Goal: Transaction & Acquisition: Purchase product/service

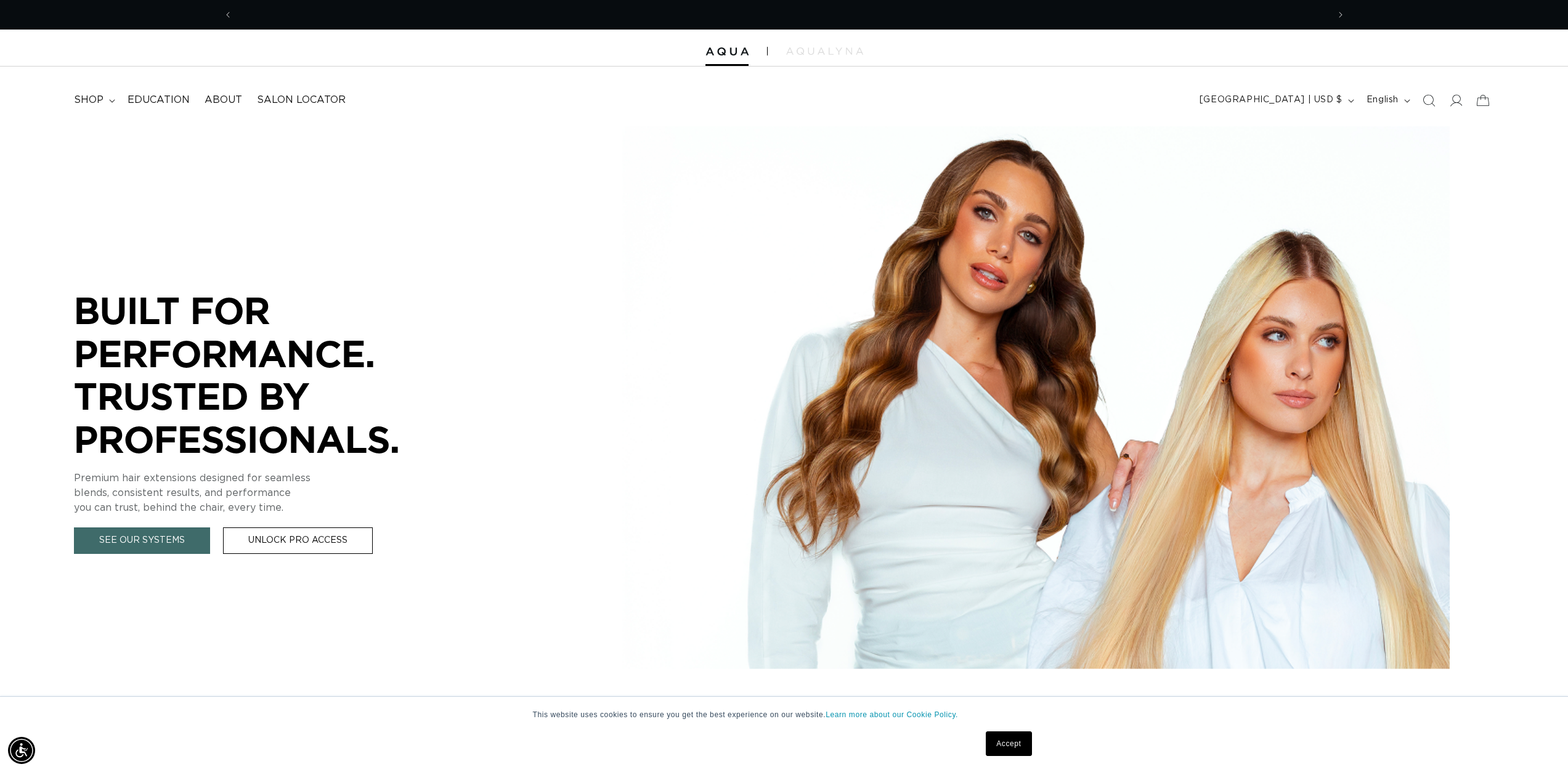
scroll to position [0, 1095]
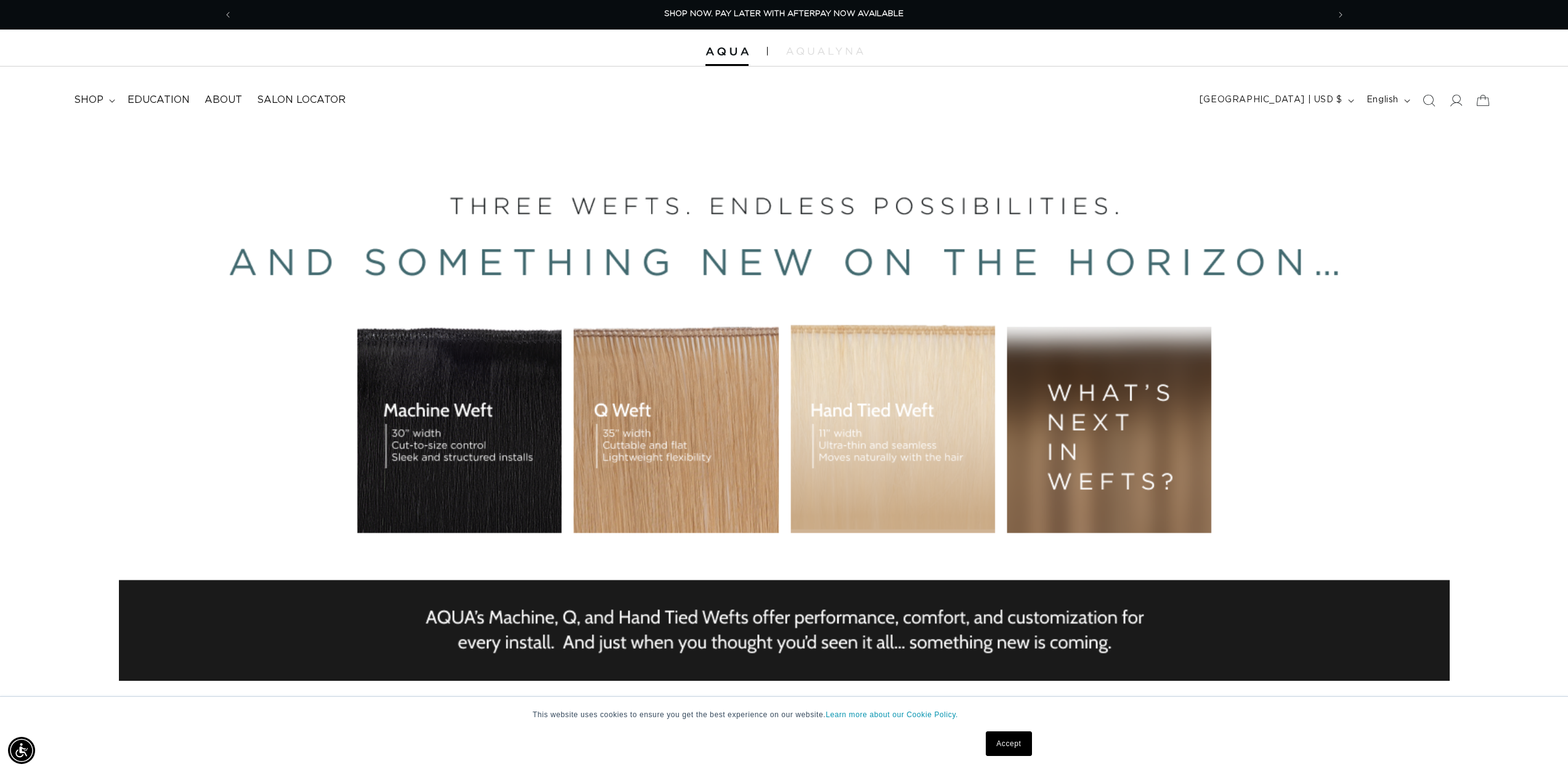
click at [327, 545] on div "BUILT FOR  PERFORMANCE. TRUSTED BY PROFESSIONALS. Premium hair extensions desig…" at bounding box center [784, 403] width 1568 height 555
click at [100, 106] on span "shop" at bounding box center [89, 100] width 30 height 13
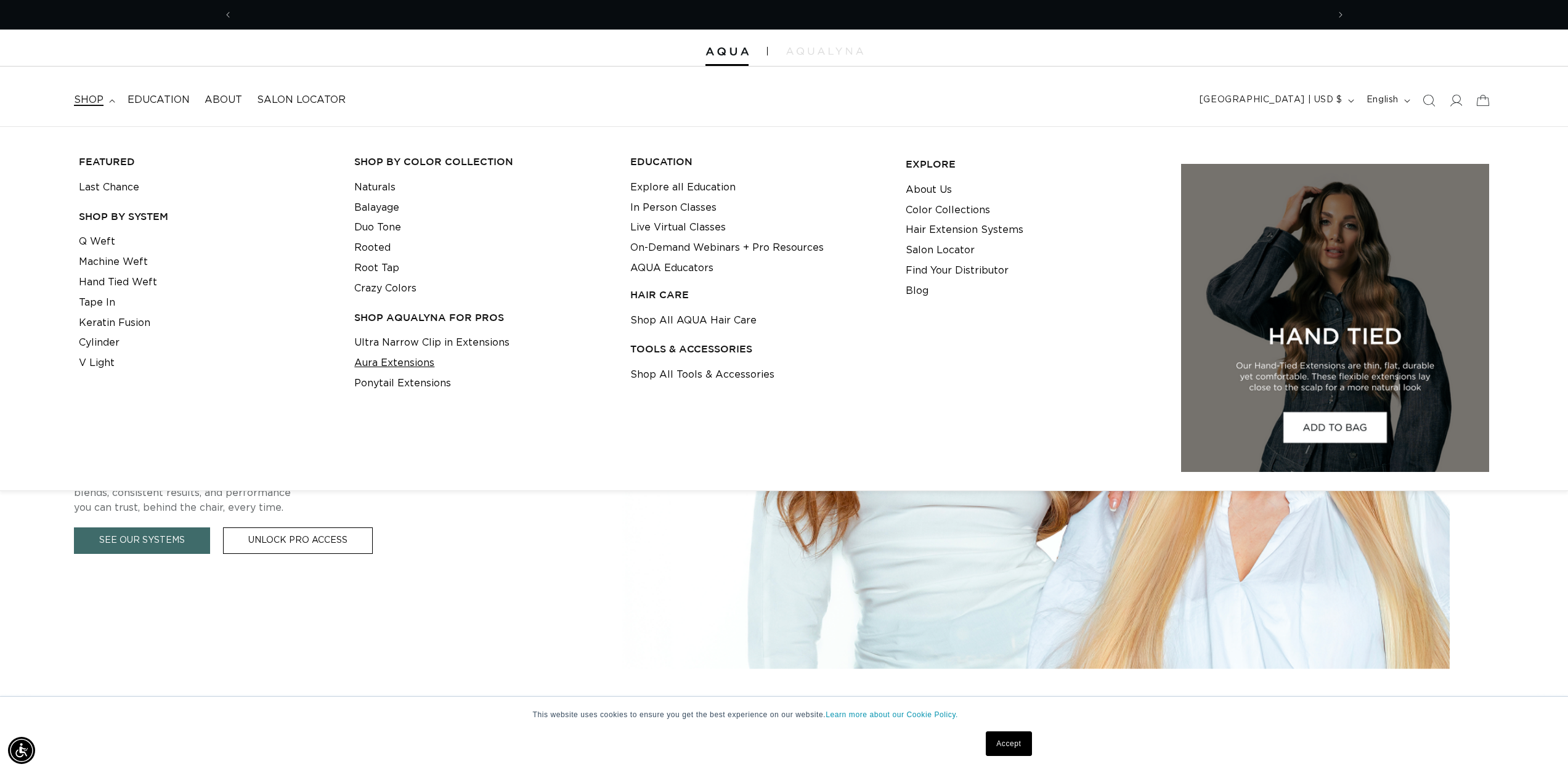
scroll to position [0, 1095]
click at [418, 316] on h3 "Shop AquaLyna for Pros" at bounding box center [482, 317] width 256 height 13
click at [370, 185] on link "Naturals" at bounding box center [375, 188] width 41 height 20
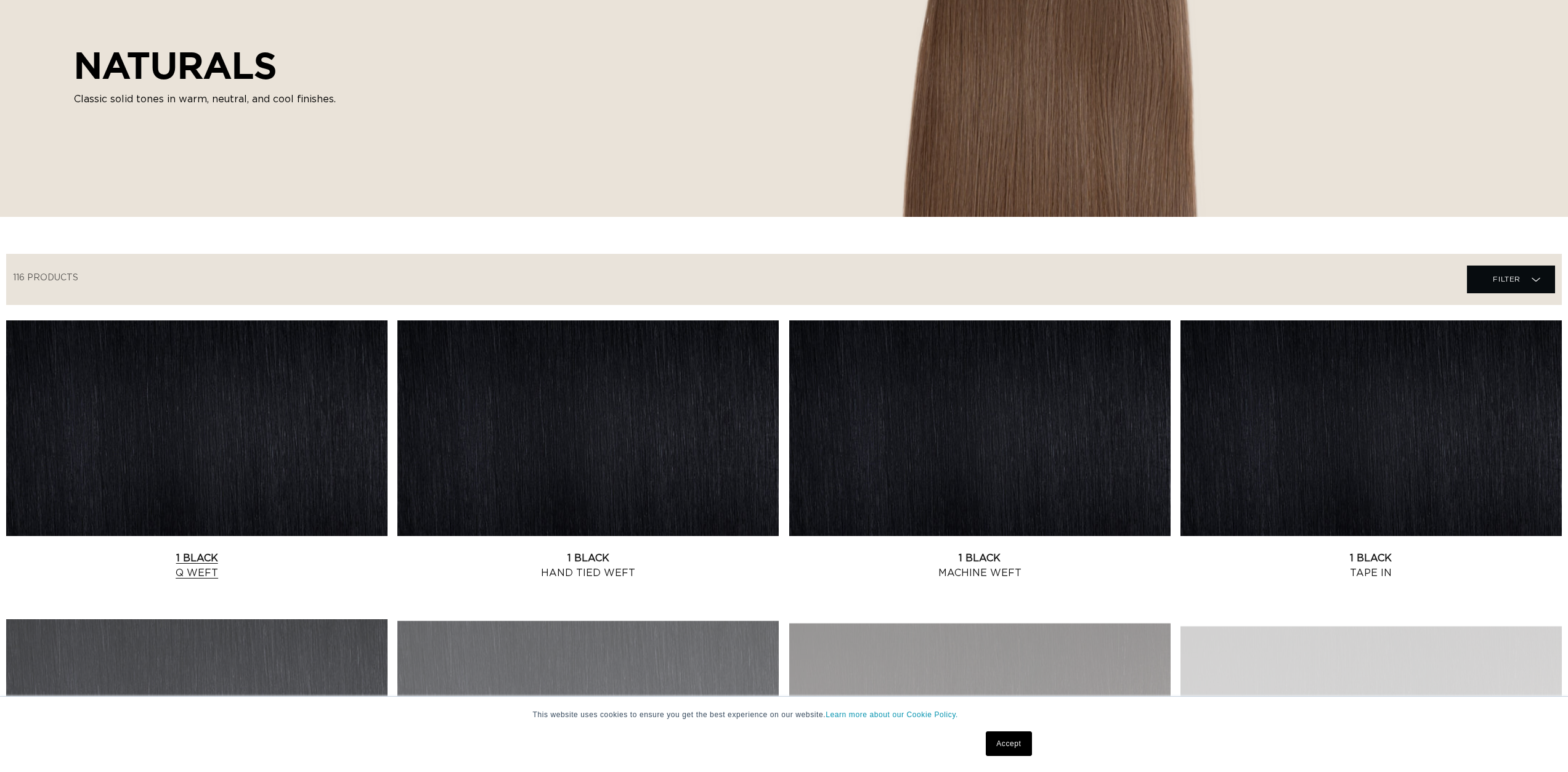
scroll to position [246, 0]
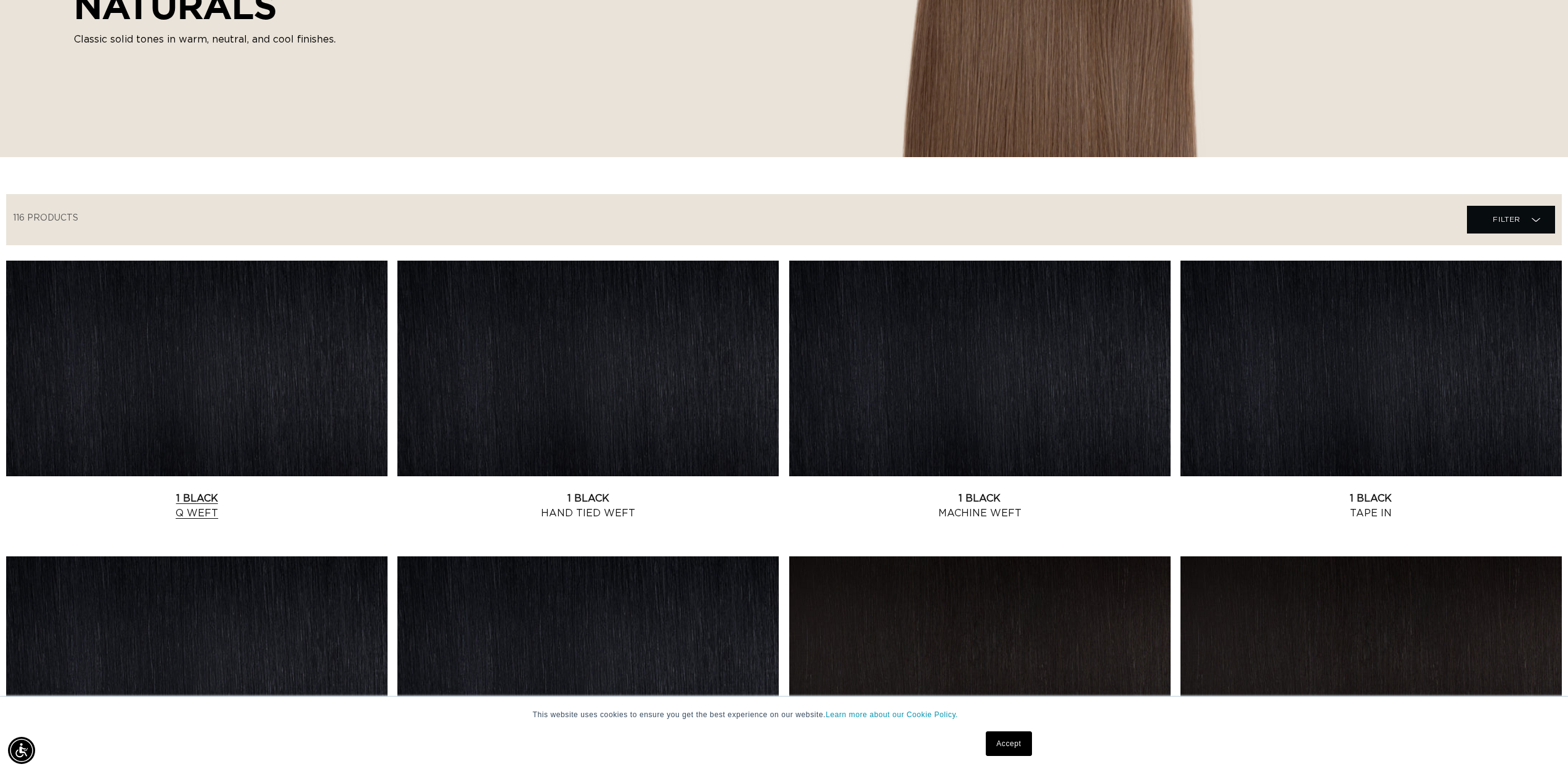
click at [231, 491] on link "1 Black Q Weft" at bounding box center [196, 506] width 381 height 30
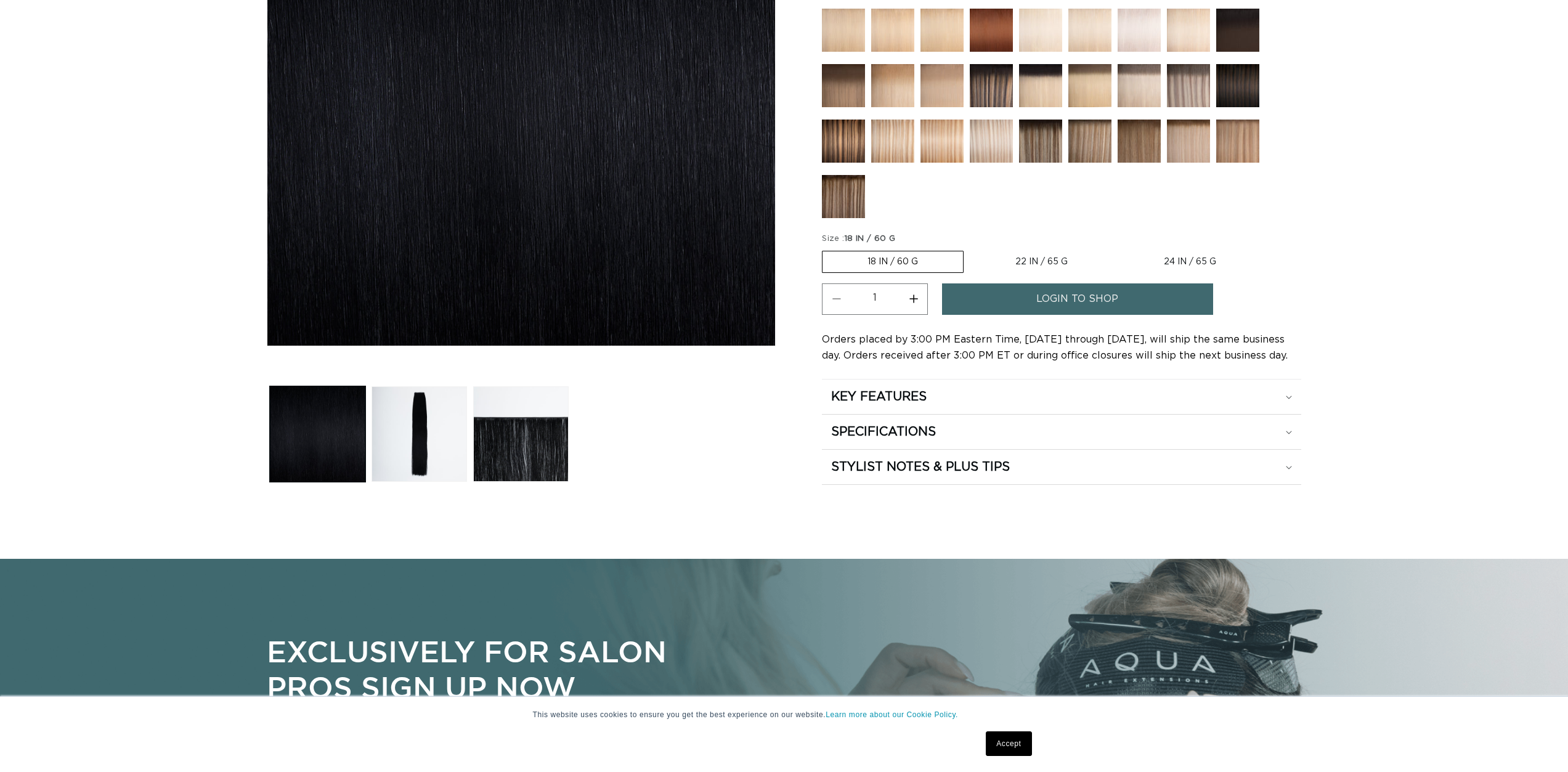
scroll to position [370, 0]
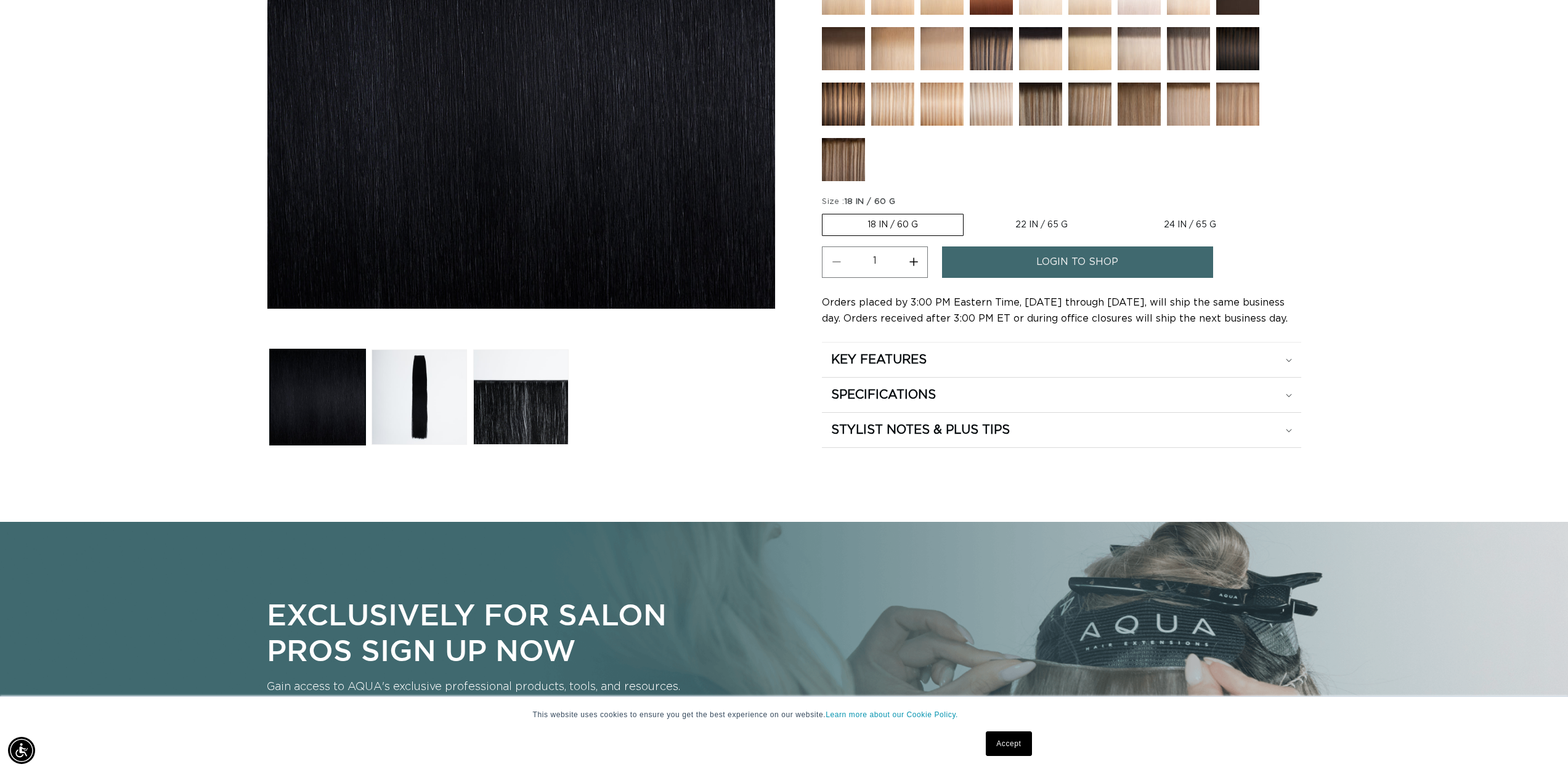
click at [1032, 258] on link "login to shop" at bounding box center [1077, 262] width 271 height 32
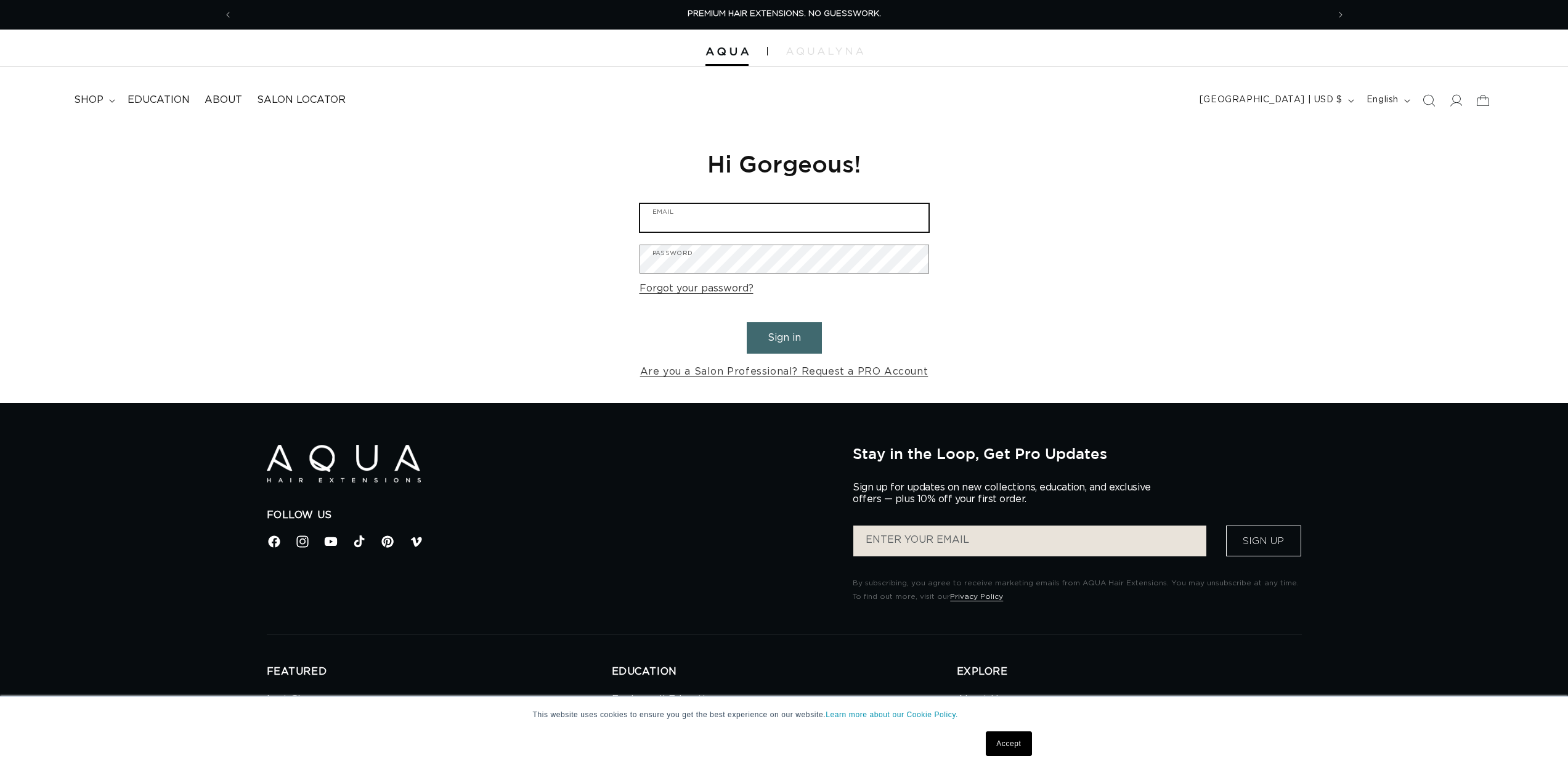
click at [754, 221] on input "Email" at bounding box center [784, 217] width 288 height 28
type input "mbishop1811@gmail.com"
click at [746, 322] on button "Sign in" at bounding box center [784, 338] width 75 height 32
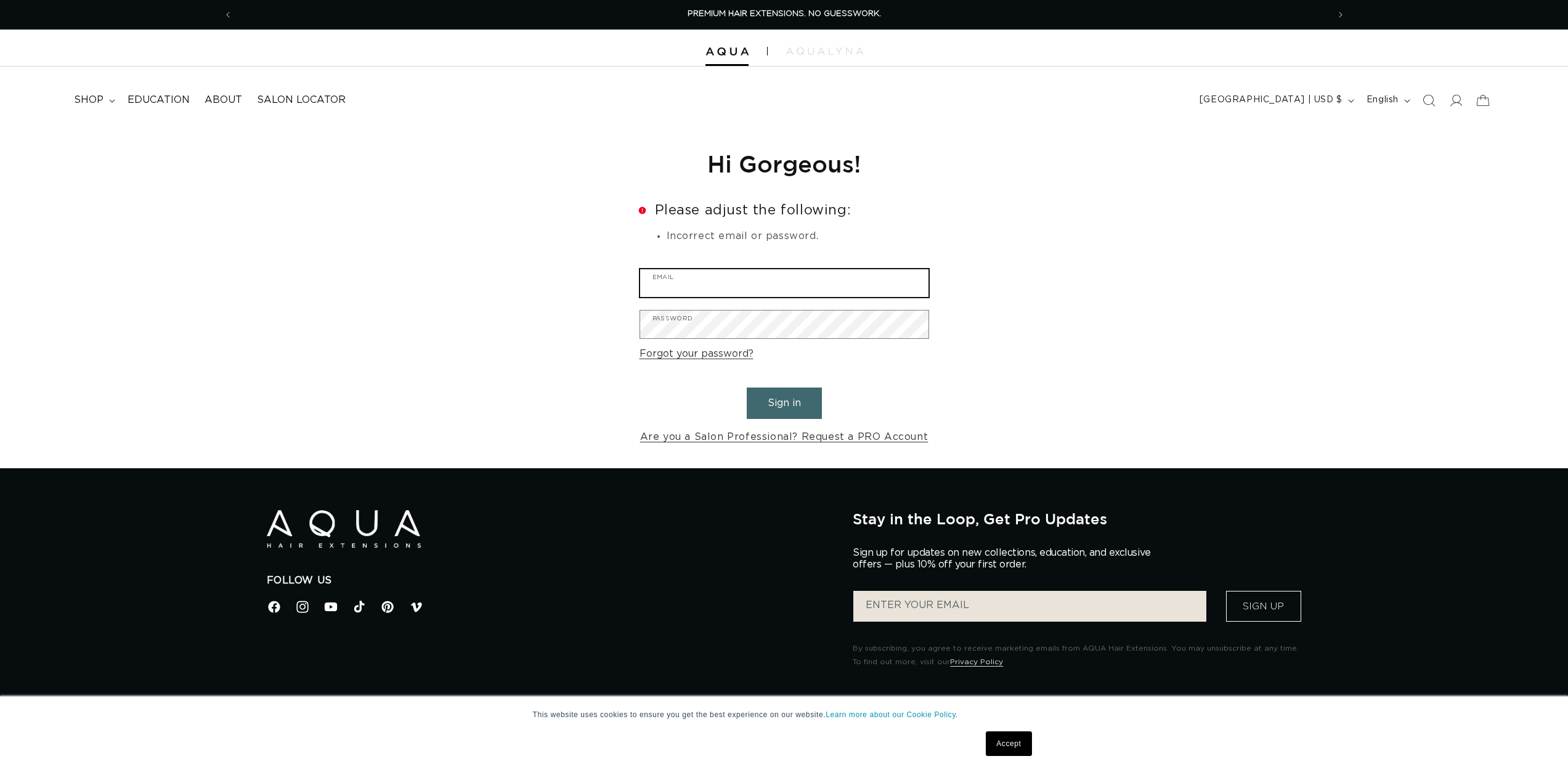
click at [688, 288] on input "Email" at bounding box center [784, 282] width 288 height 28
type input "[EMAIL_ADDRESS][DOMAIN_NAME]"
click at [746, 387] on button "Sign in" at bounding box center [784, 403] width 75 height 32
click at [708, 436] on link "Are you a Salon Professional? Request a PRO Account" at bounding box center [784, 437] width 288 height 18
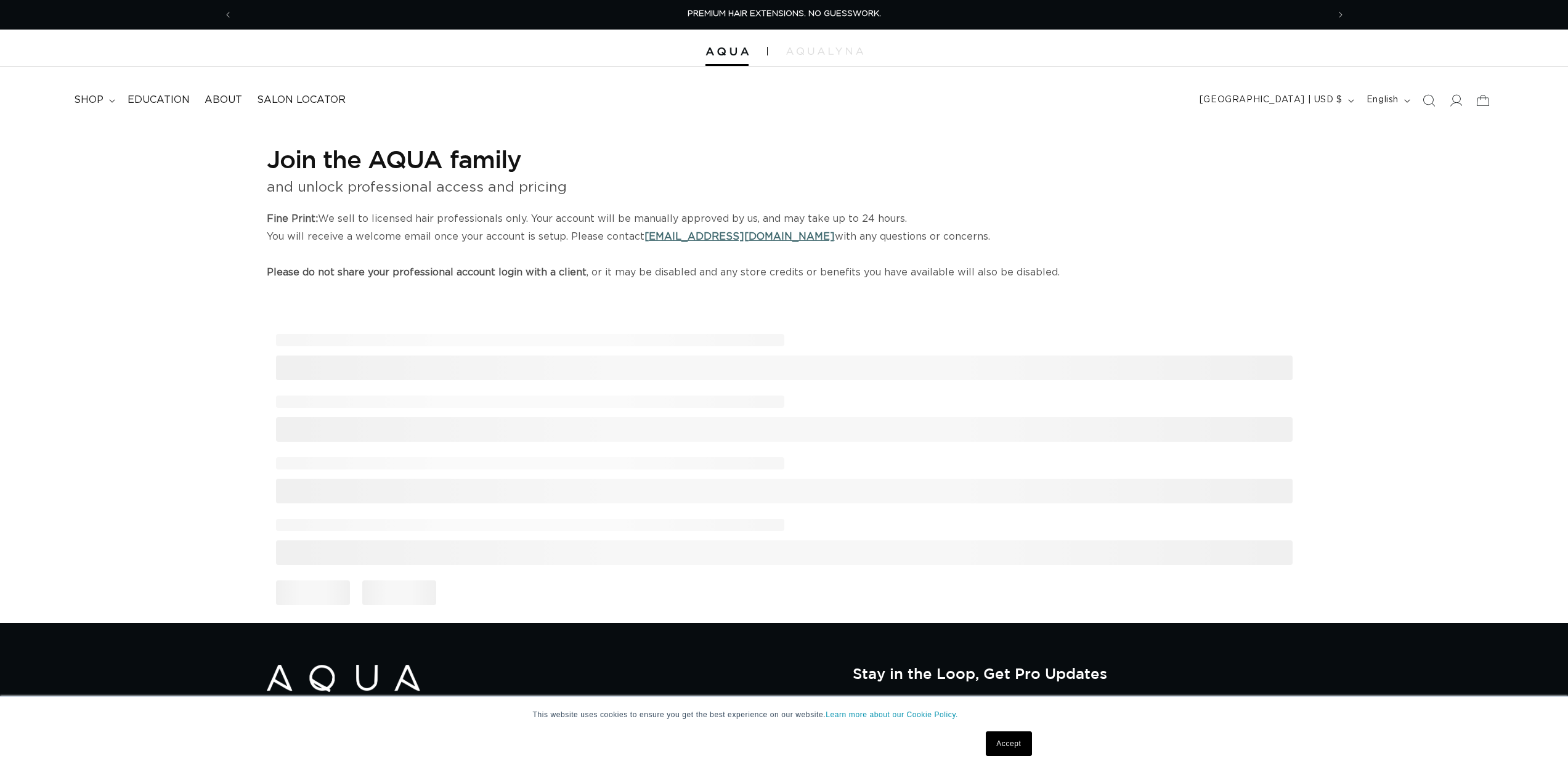
select select "US"
select select "[GEOGRAPHIC_DATA]"
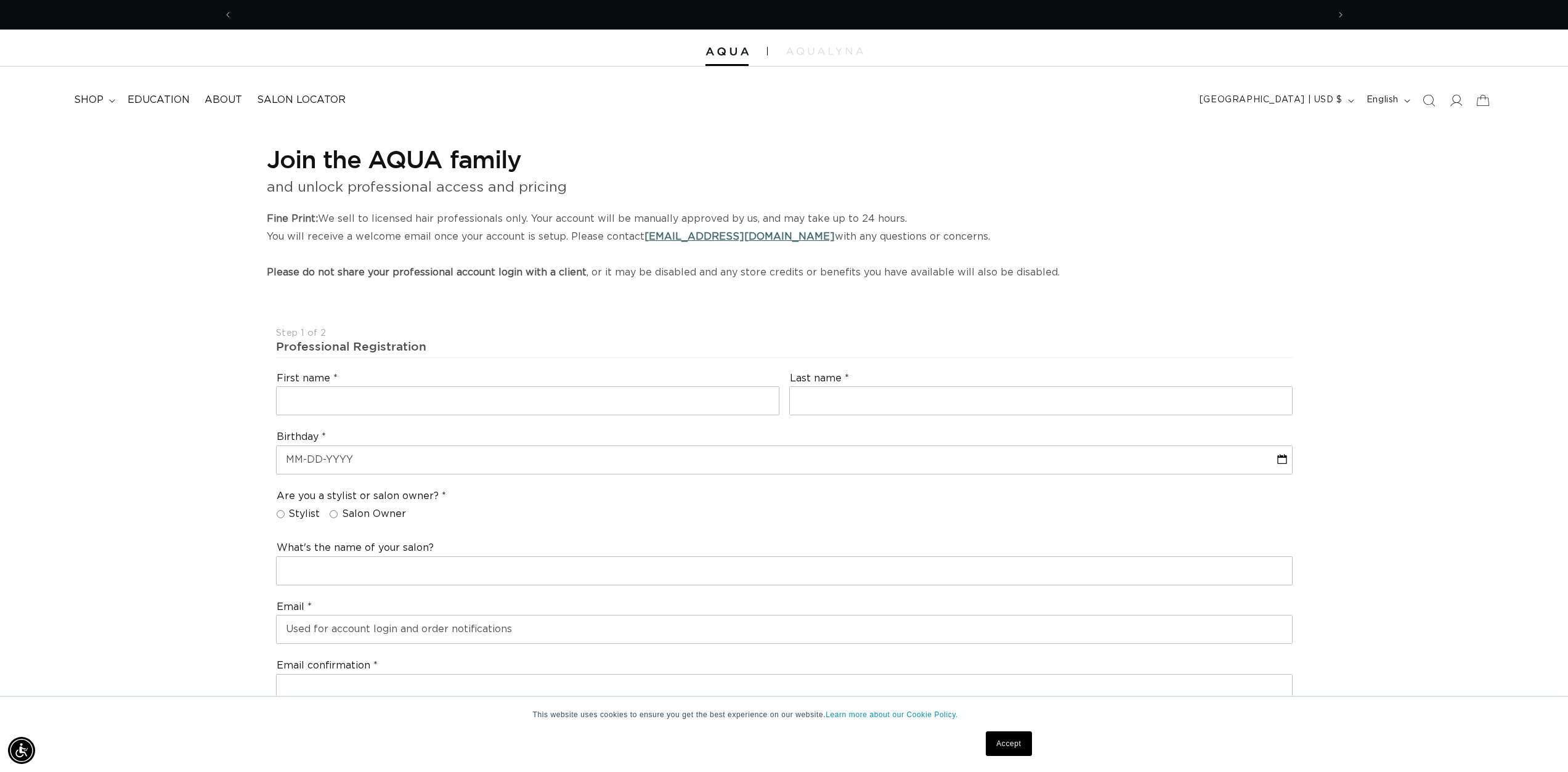
scroll to position [0, 2191]
click at [695, 18] on span "AQUALYNA FOR STYLIST - SAVE UP TO 30% SHOP WITH PRO DISCOUNT OFF" at bounding box center [784, 14] width 319 height 8
click at [99, 99] on span "shop" at bounding box center [89, 100] width 30 height 13
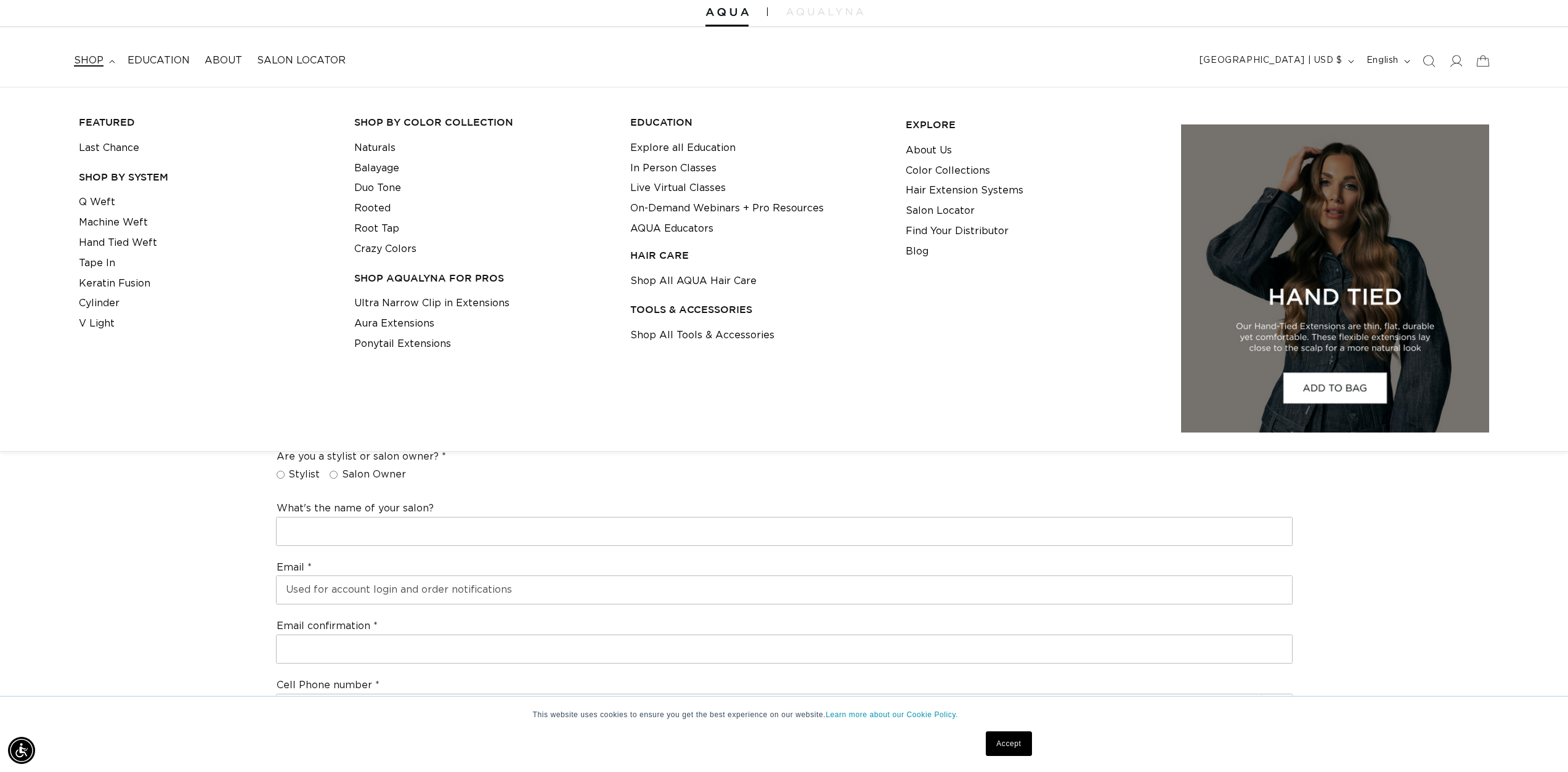
scroll to position [62, 0]
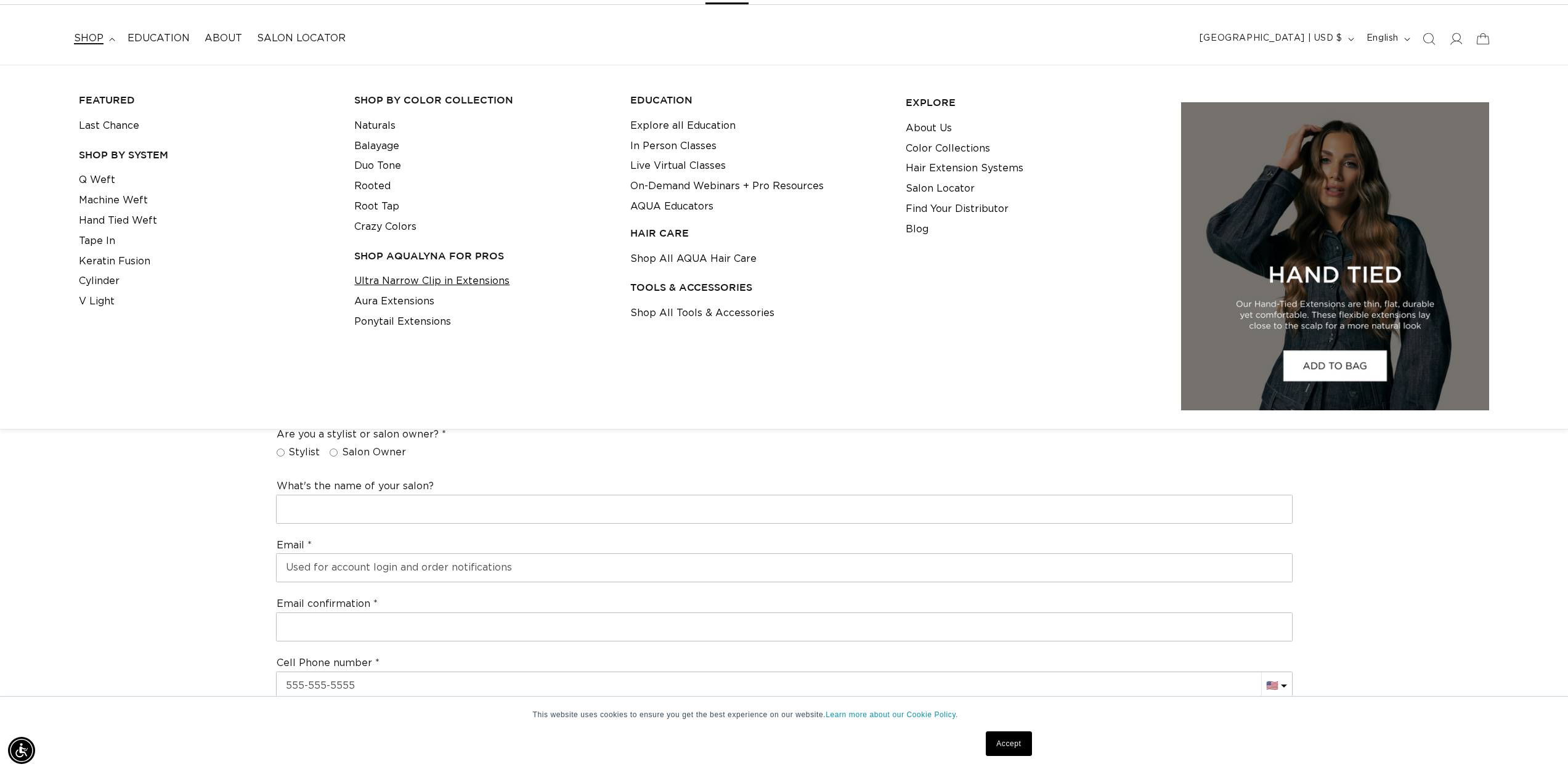
click at [399, 278] on link "Ultra Narrow Clip in Extensions" at bounding box center [432, 281] width 155 height 20
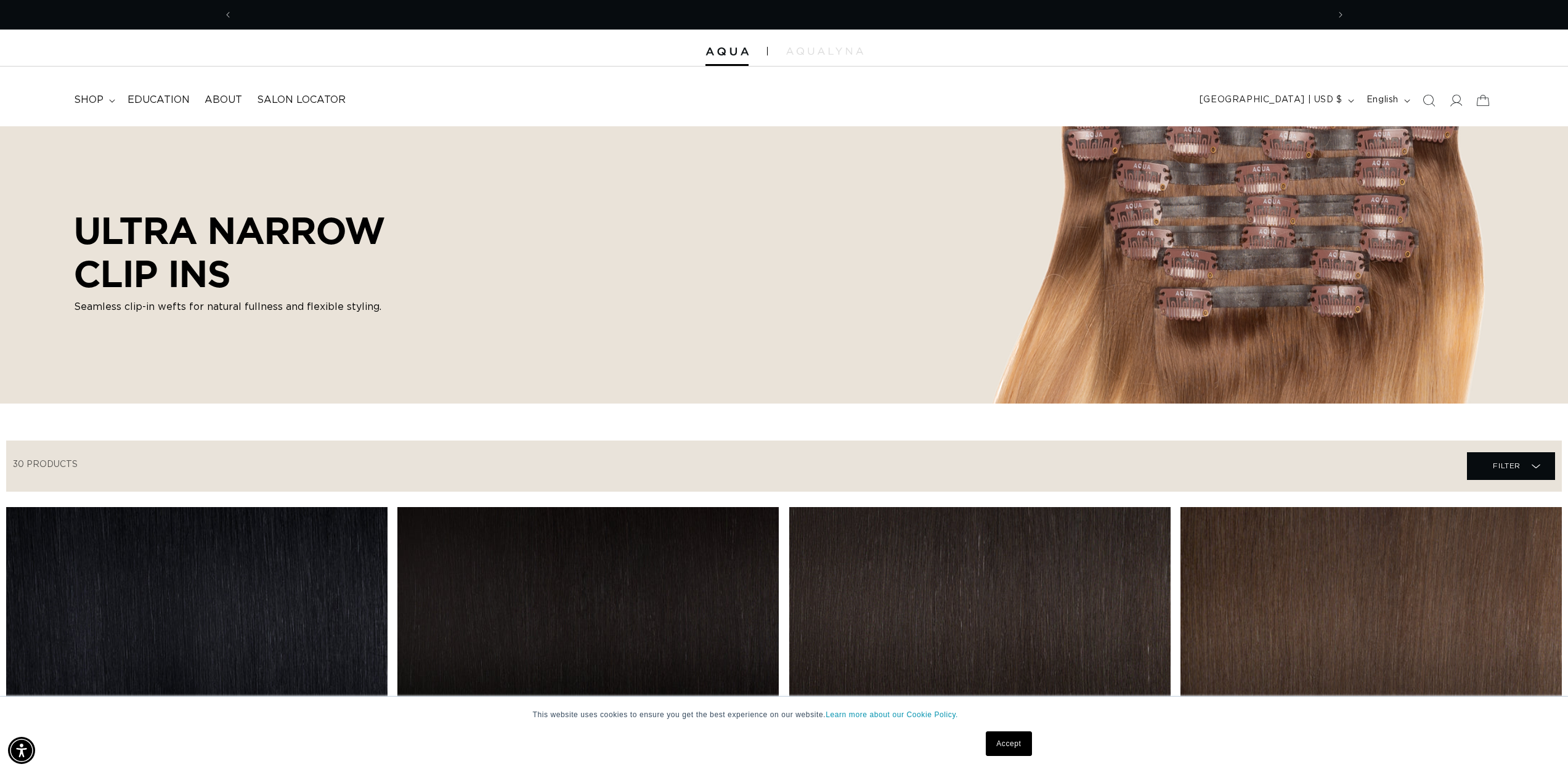
click at [1286, 220] on div "ULTRA NARROW CLIP INS Seamless clip-in wefts for natural fullness and flexible …" at bounding box center [784, 265] width 1568 height 277
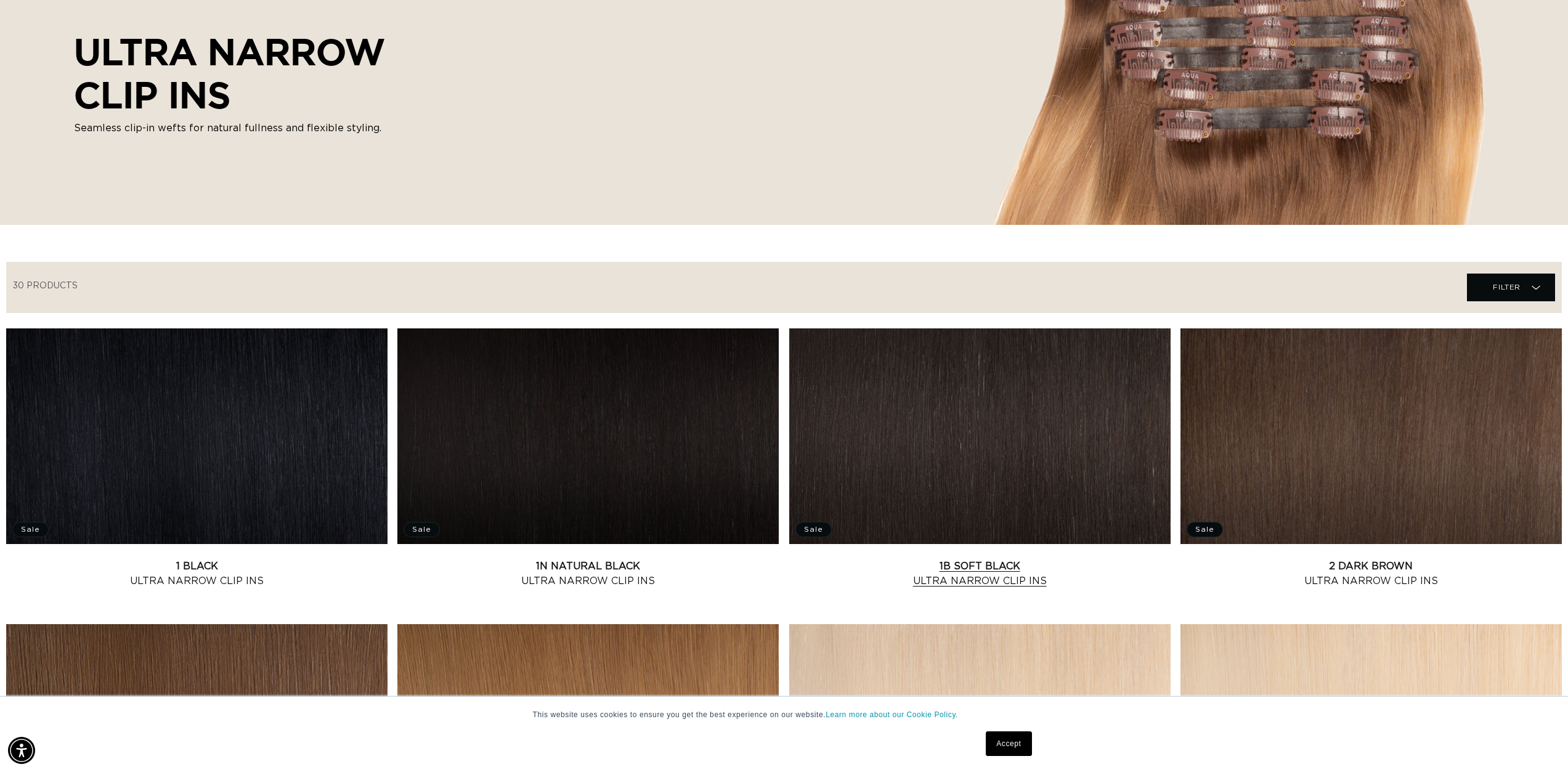
scroll to position [370, 0]
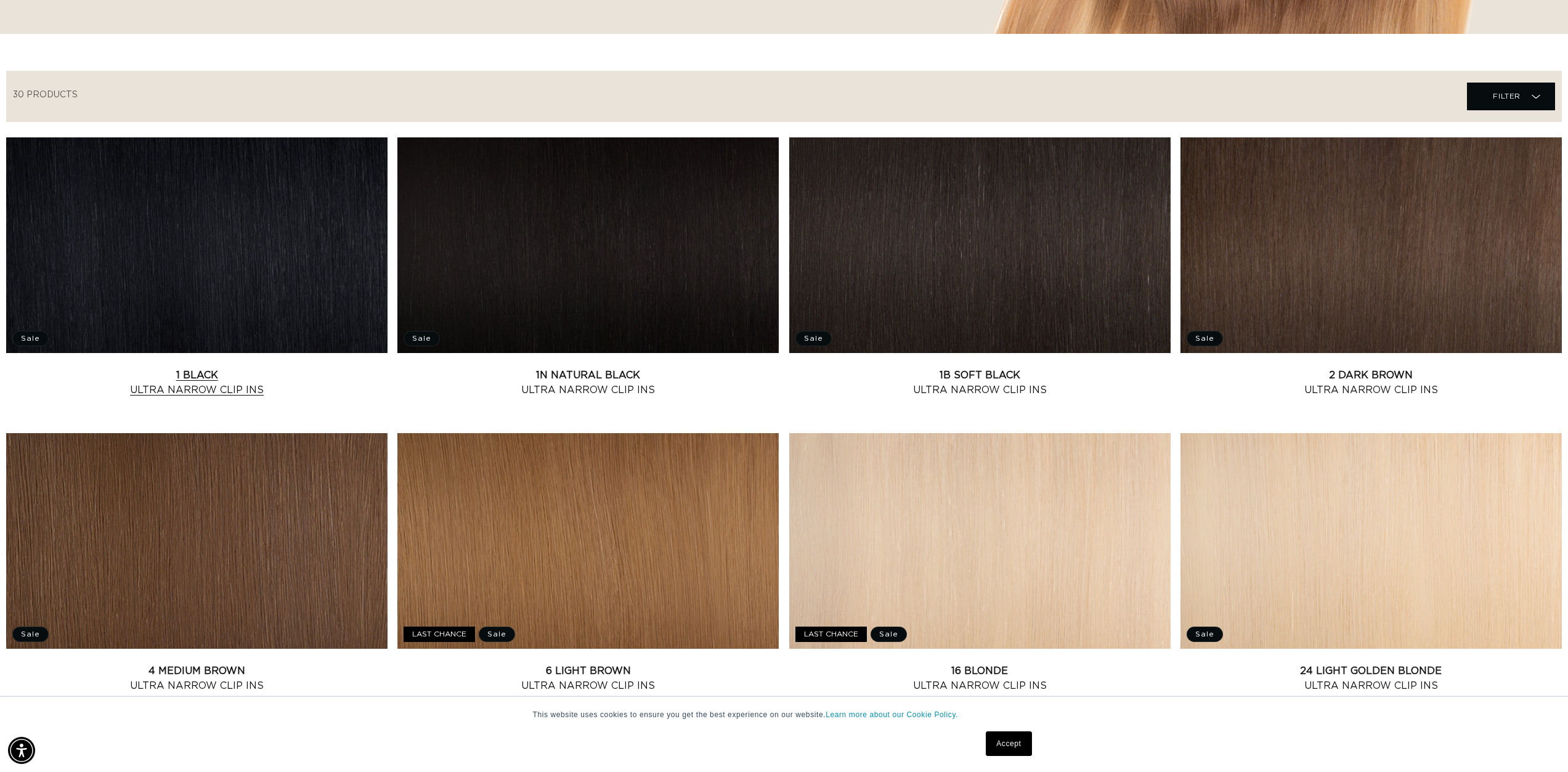
click at [245, 368] on link "1 Black Ultra Narrow Clip Ins" at bounding box center [196, 383] width 381 height 30
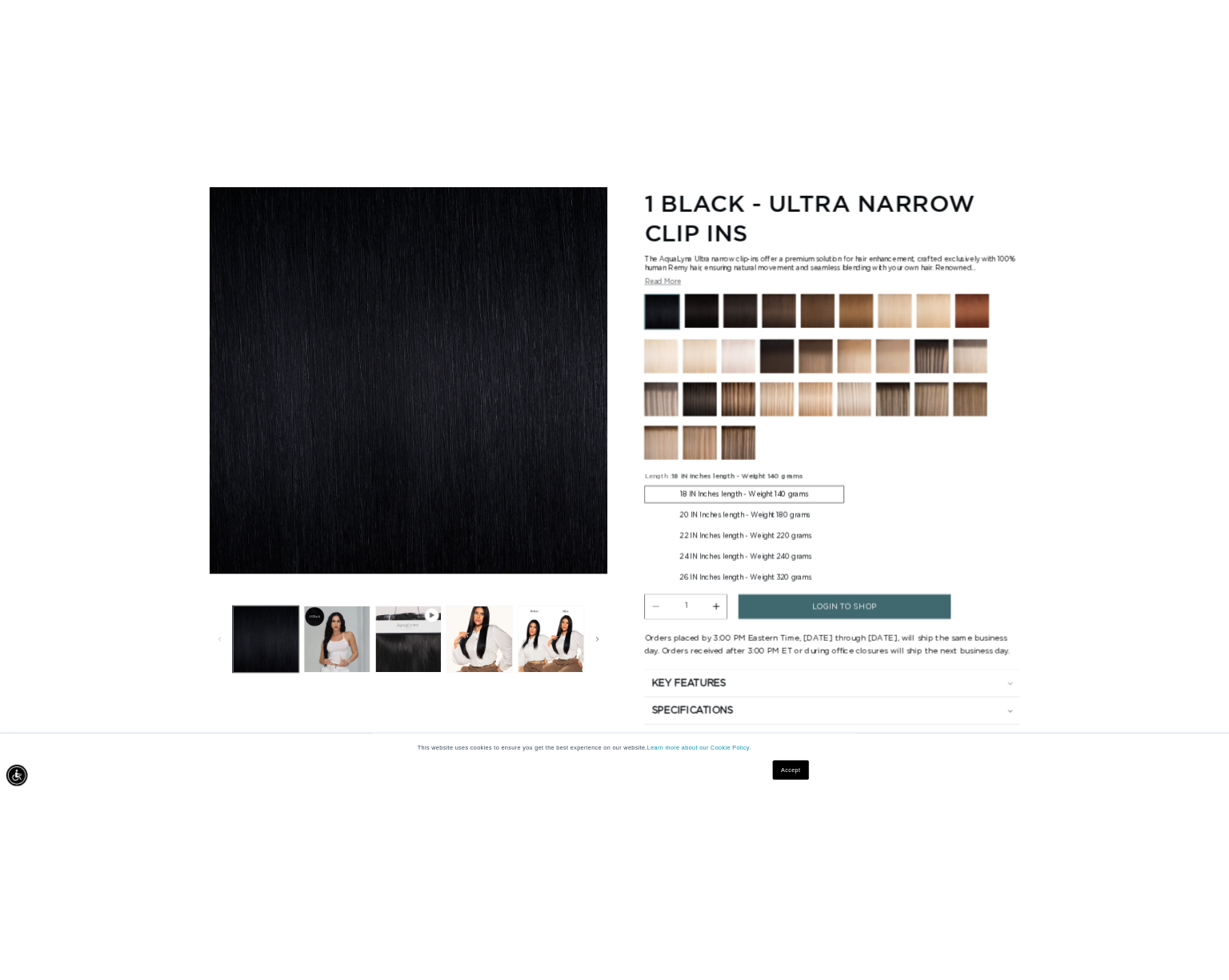
scroll to position [0, 1423]
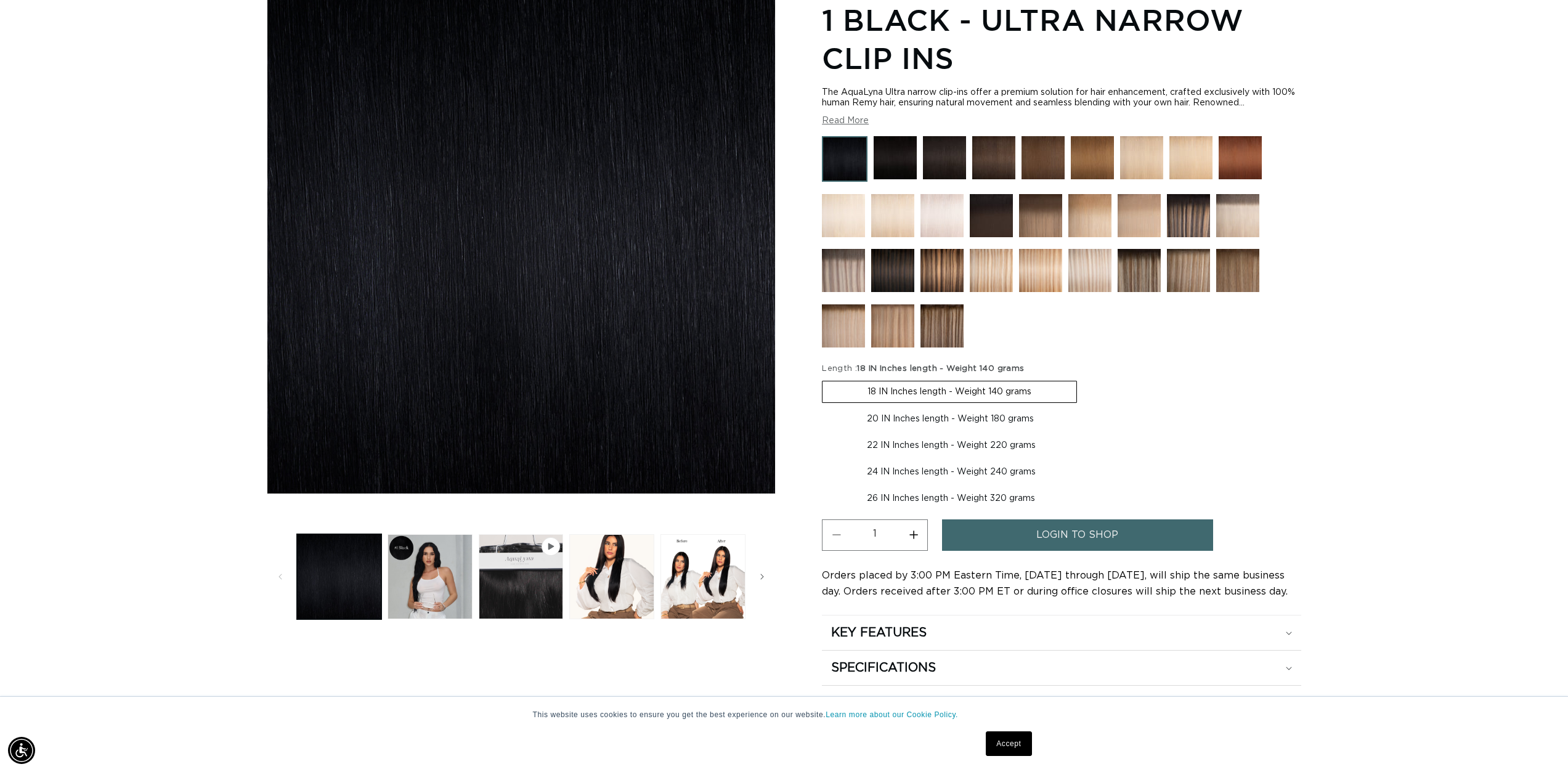
click at [953, 421] on label "20 IN Inches length - Weight 180 grams Variant sold out or unavailable" at bounding box center [950, 418] width 257 height 21
click at [1083, 379] on input "20 IN Inches length - Weight 180 grams Variant sold out or unavailable" at bounding box center [1083, 379] width 1 height 1
radio input "true"
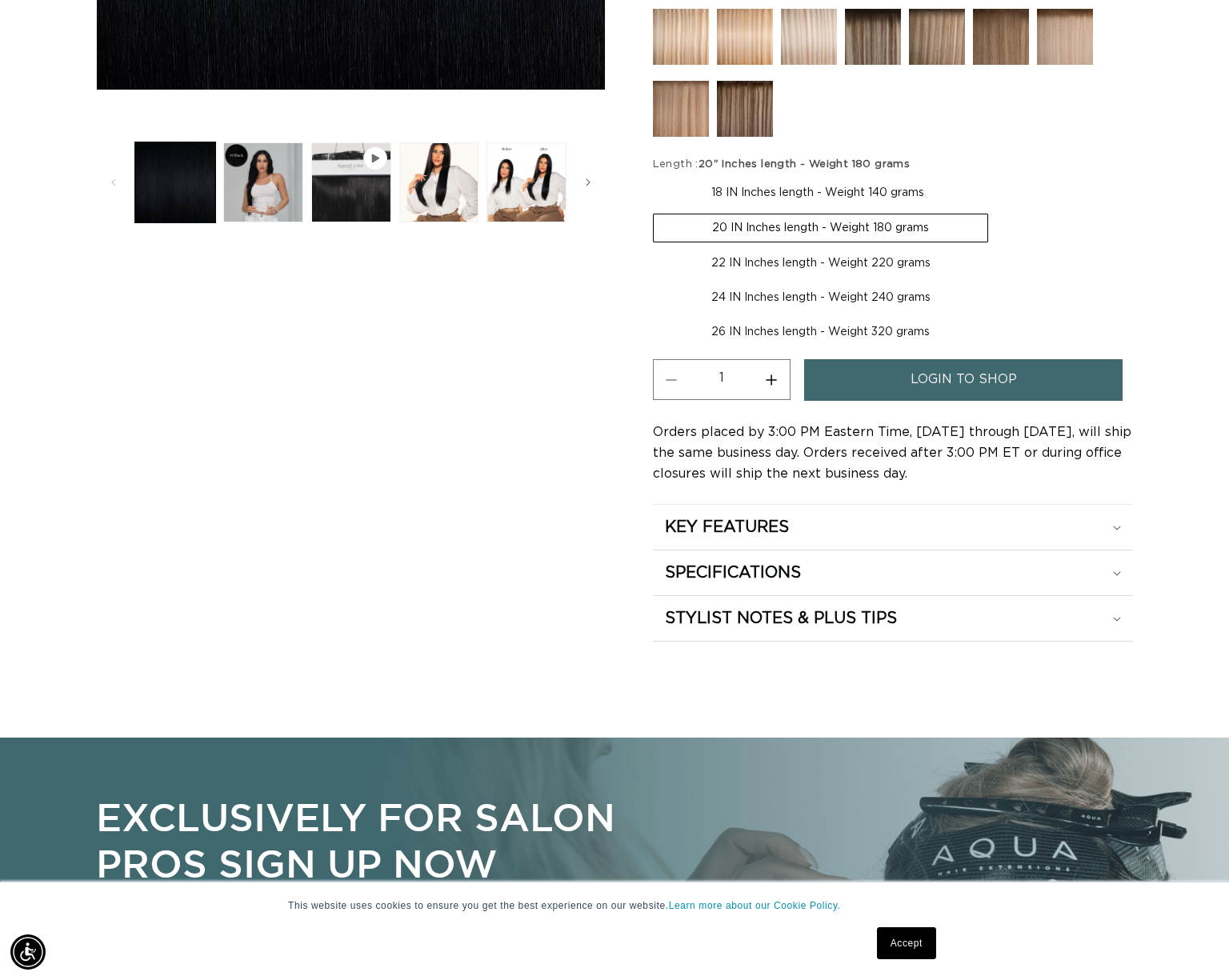
scroll to position [0, 1115]
click at [933, 387] on span "login to shop" at bounding box center [964, 379] width 107 height 41
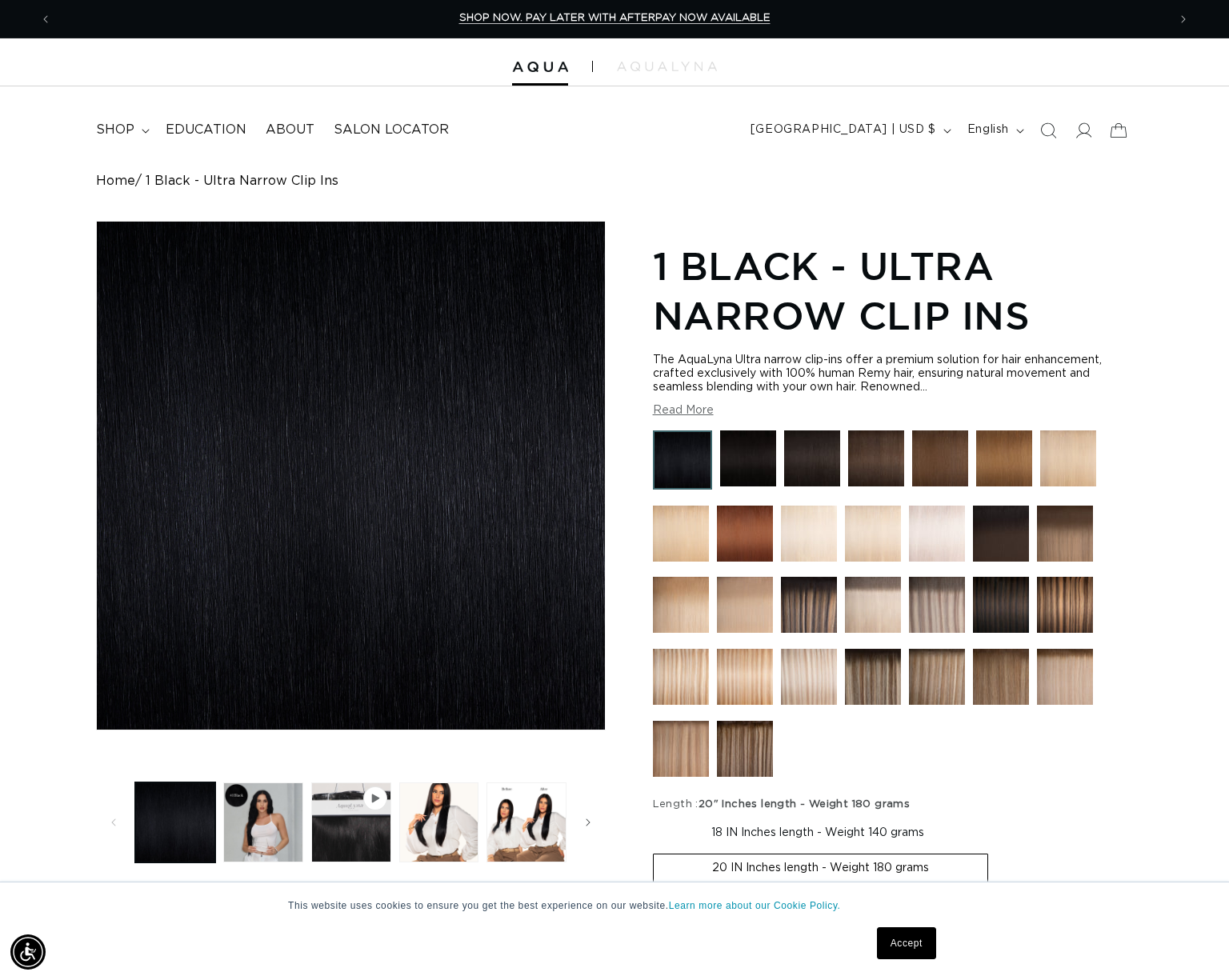
scroll to position [0, 2231]
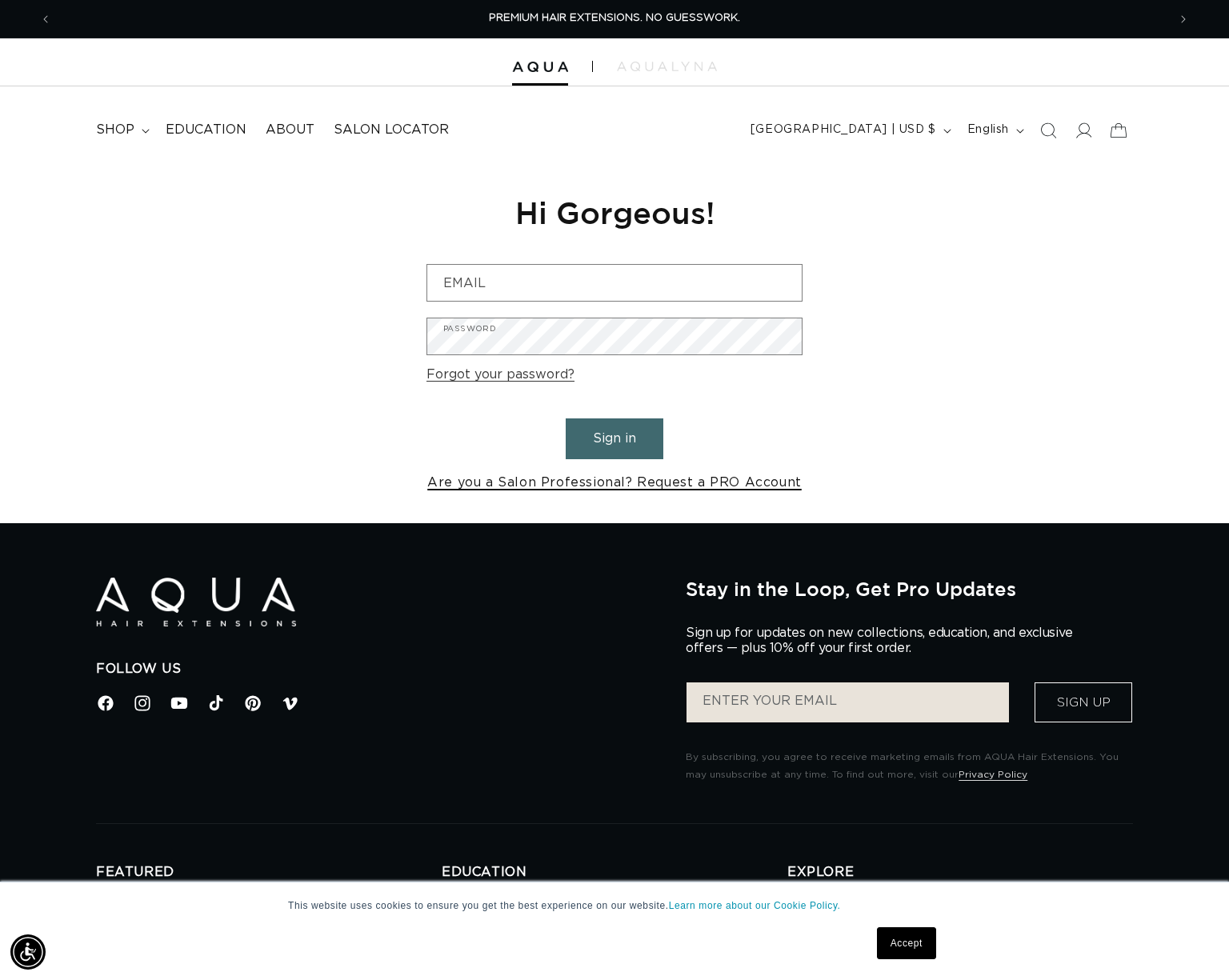
click at [555, 489] on link "Are you a Salon Professional? Request a PRO Account" at bounding box center [614, 483] width 375 height 24
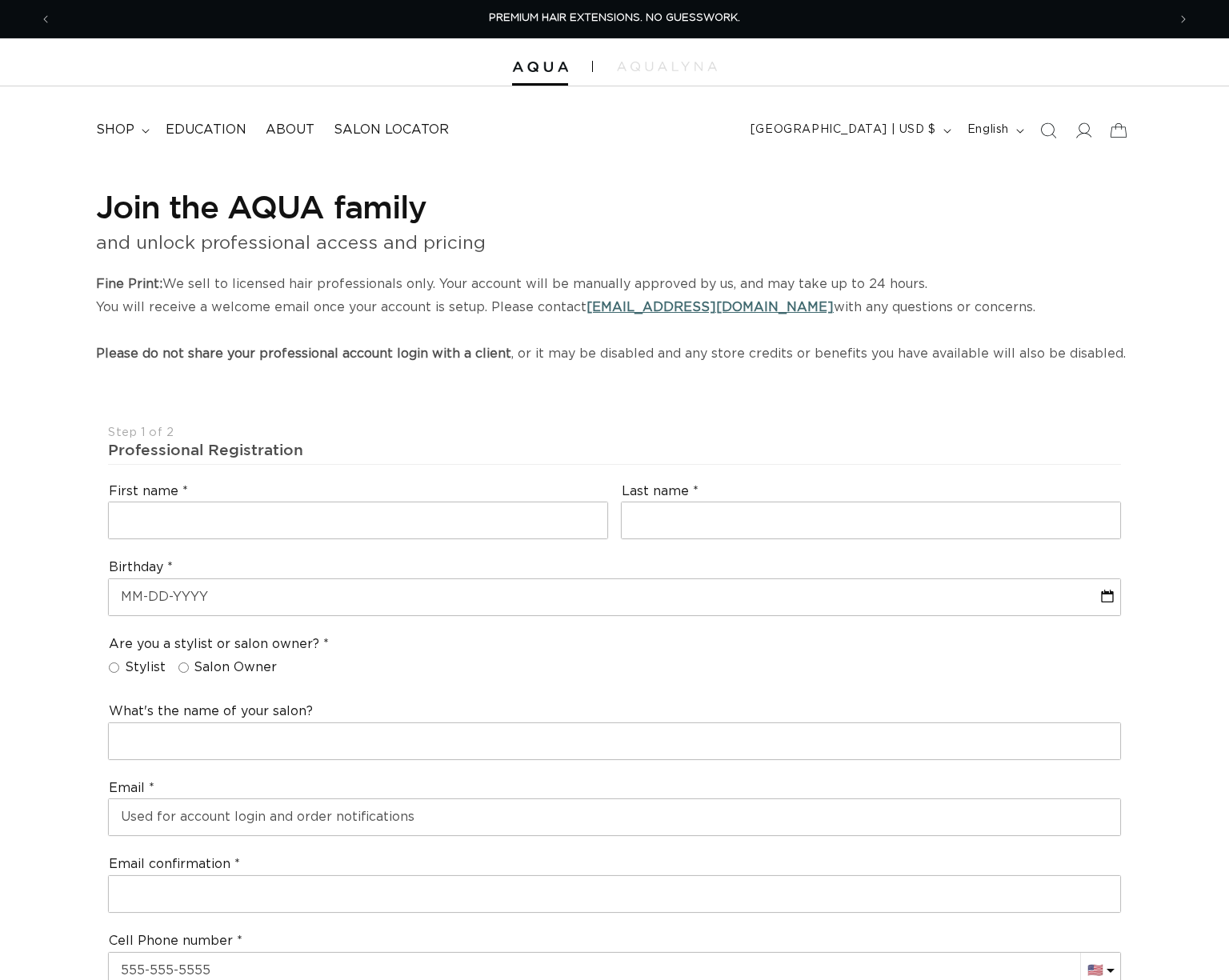
select select "US"
select select "[GEOGRAPHIC_DATA]"
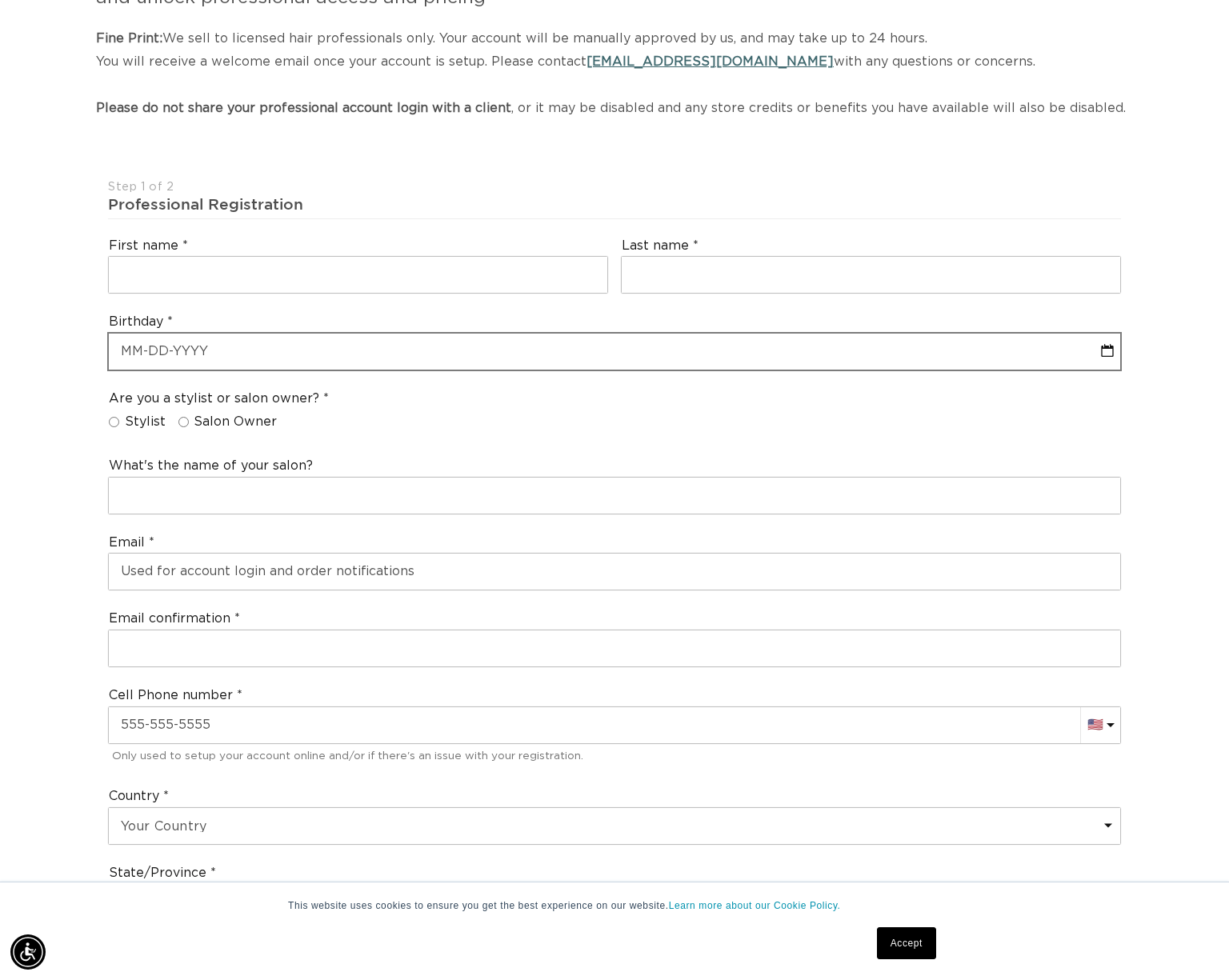
scroll to position [80, 0]
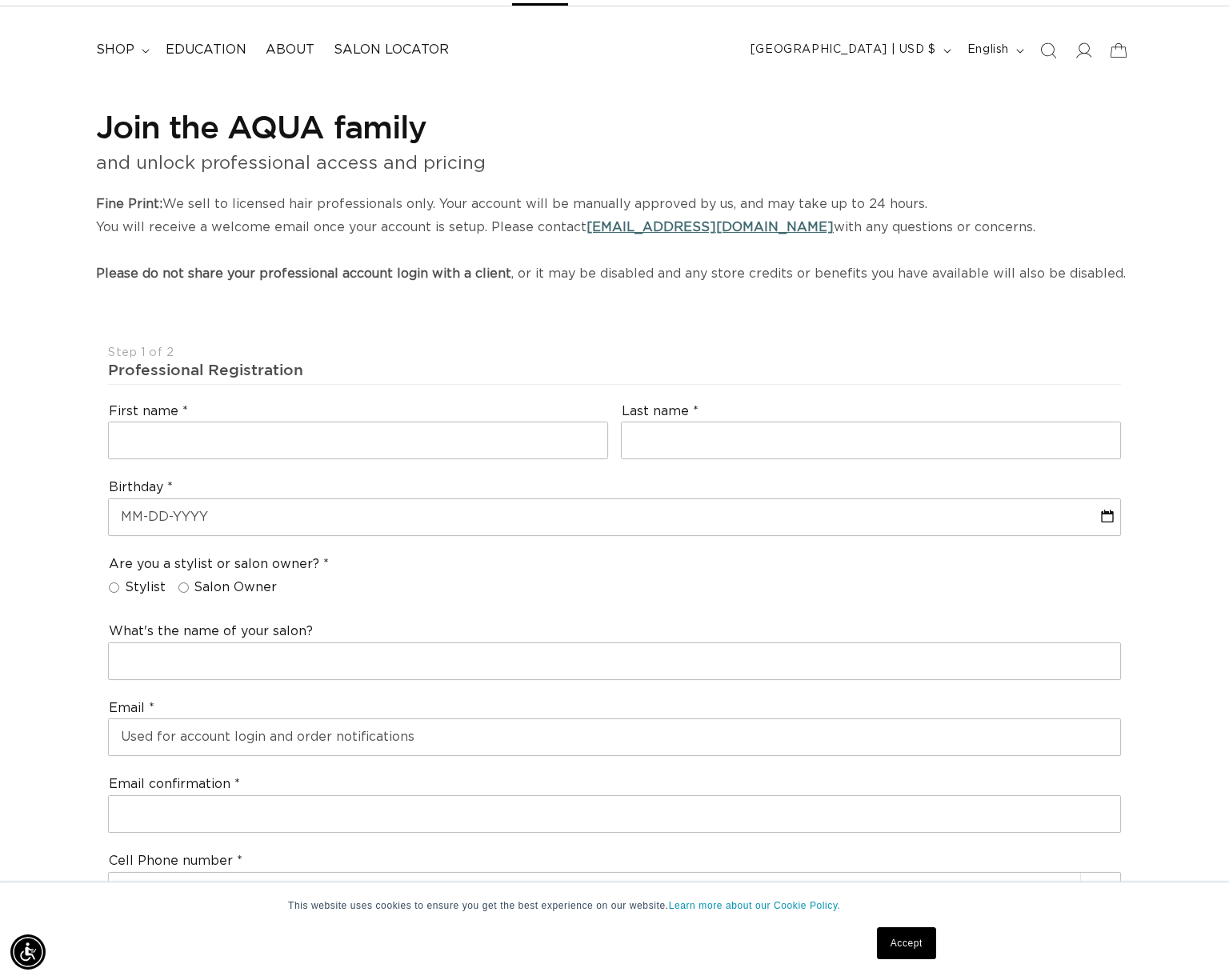
click at [281, 422] on div "First name" at bounding box center [357, 431] width 513 height 71
click at [280, 425] on input "text" at bounding box center [358, 440] width 499 height 36
type input "Morgan"
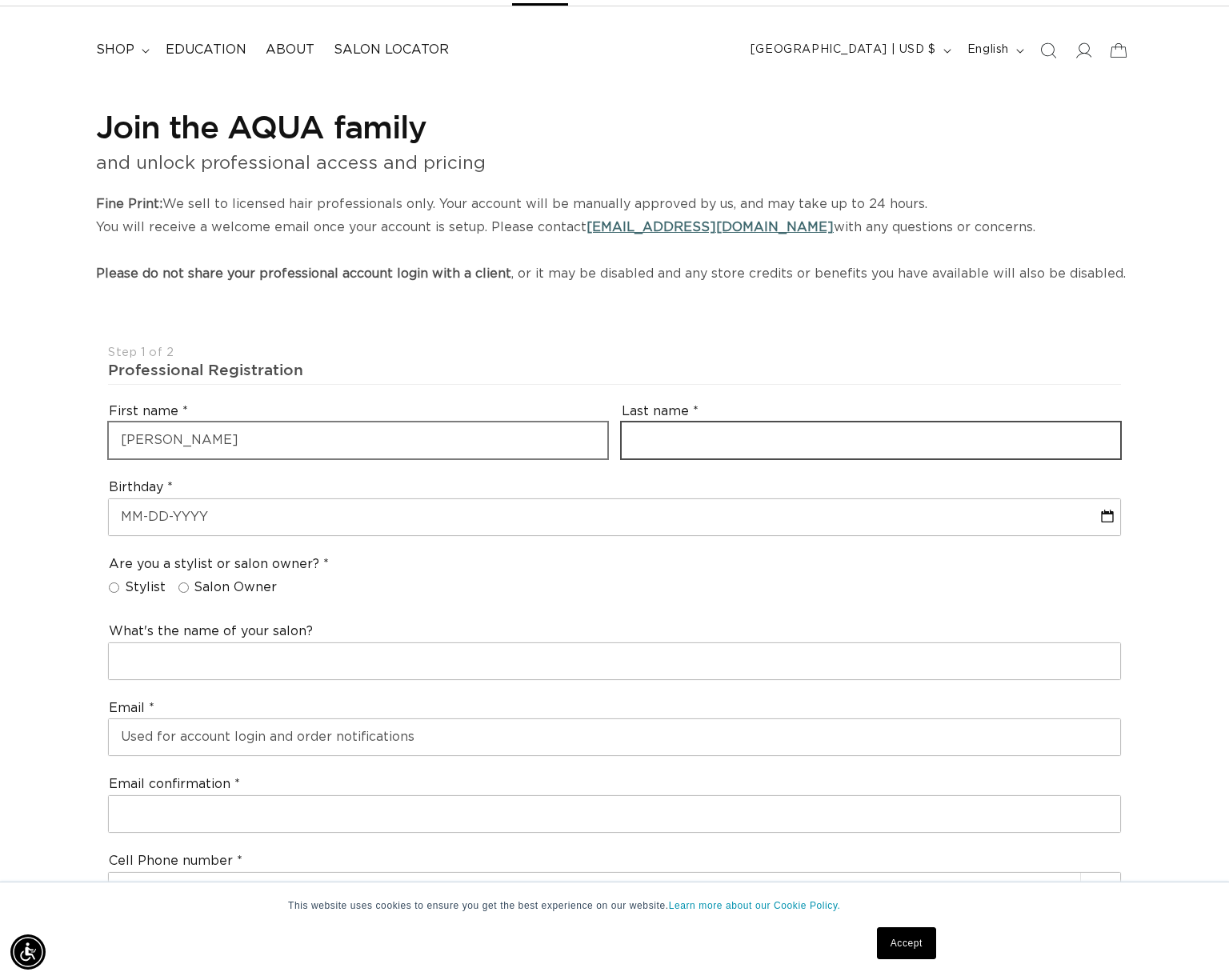
type input "Bishop"
select select "Massachusetts"
type input "01887"
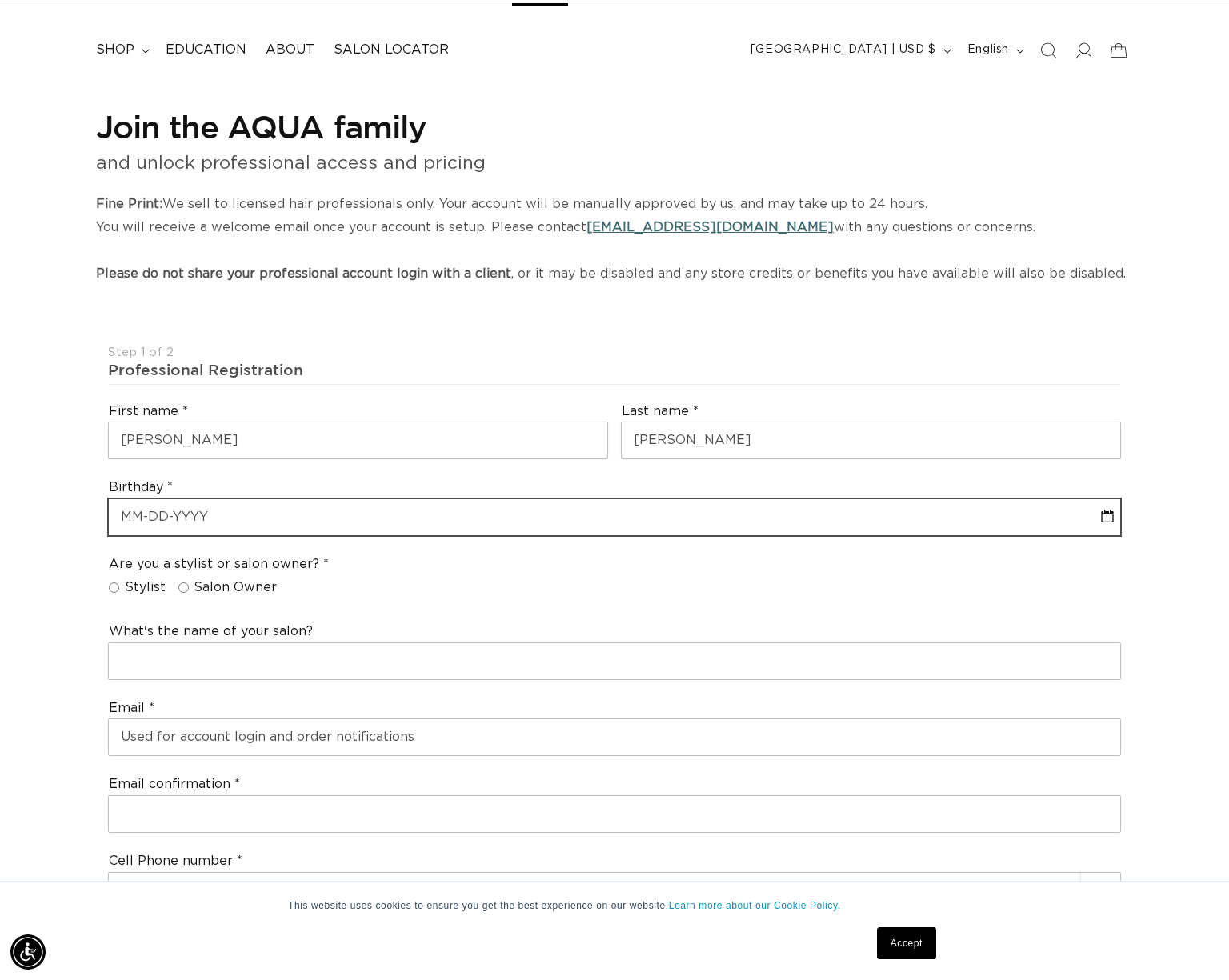
click at [281, 517] on input "text" at bounding box center [615, 517] width 1012 height 36
select select "9"
select select "2025"
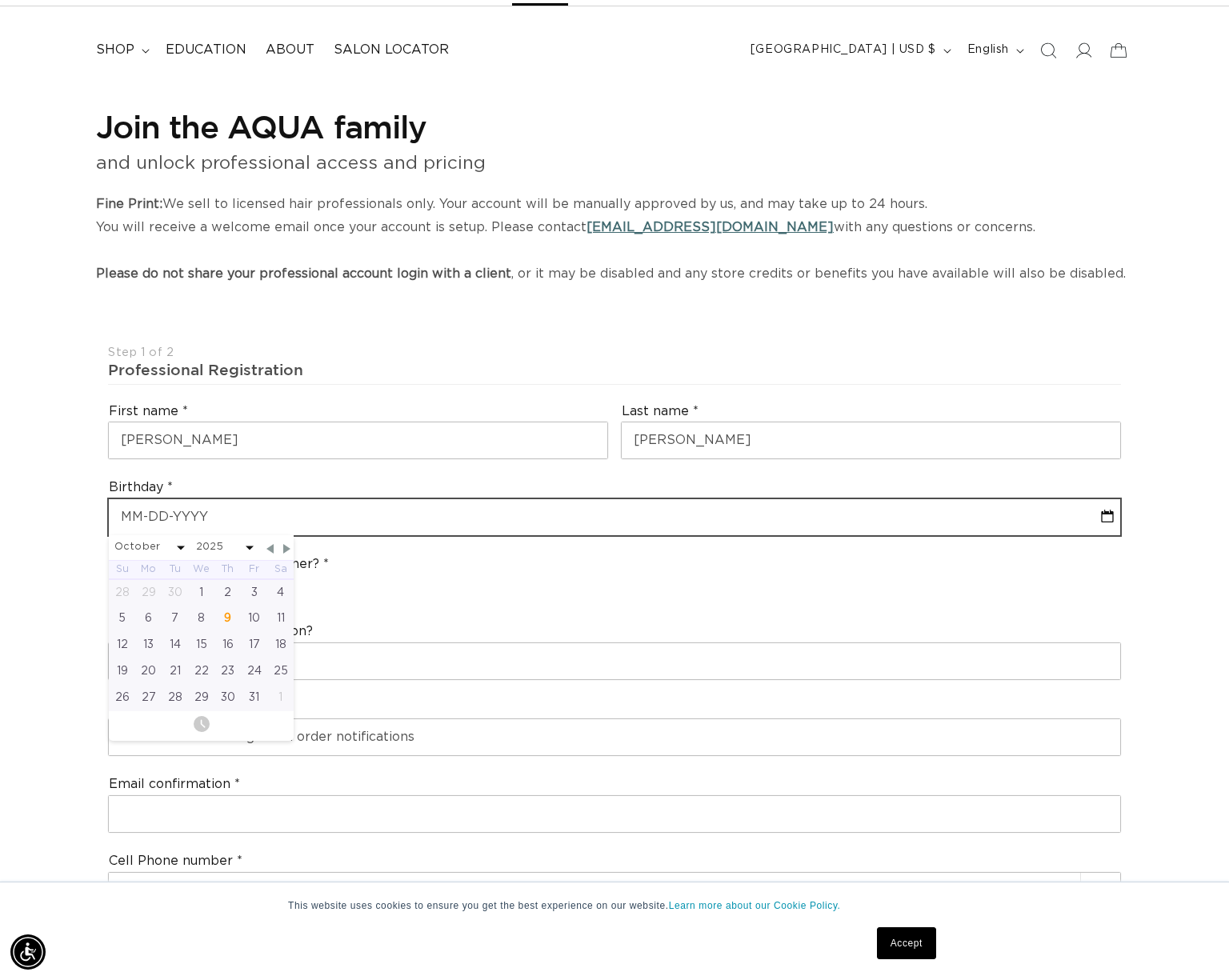
type input "0"
select select "9"
select select "2025"
type input "04-0"
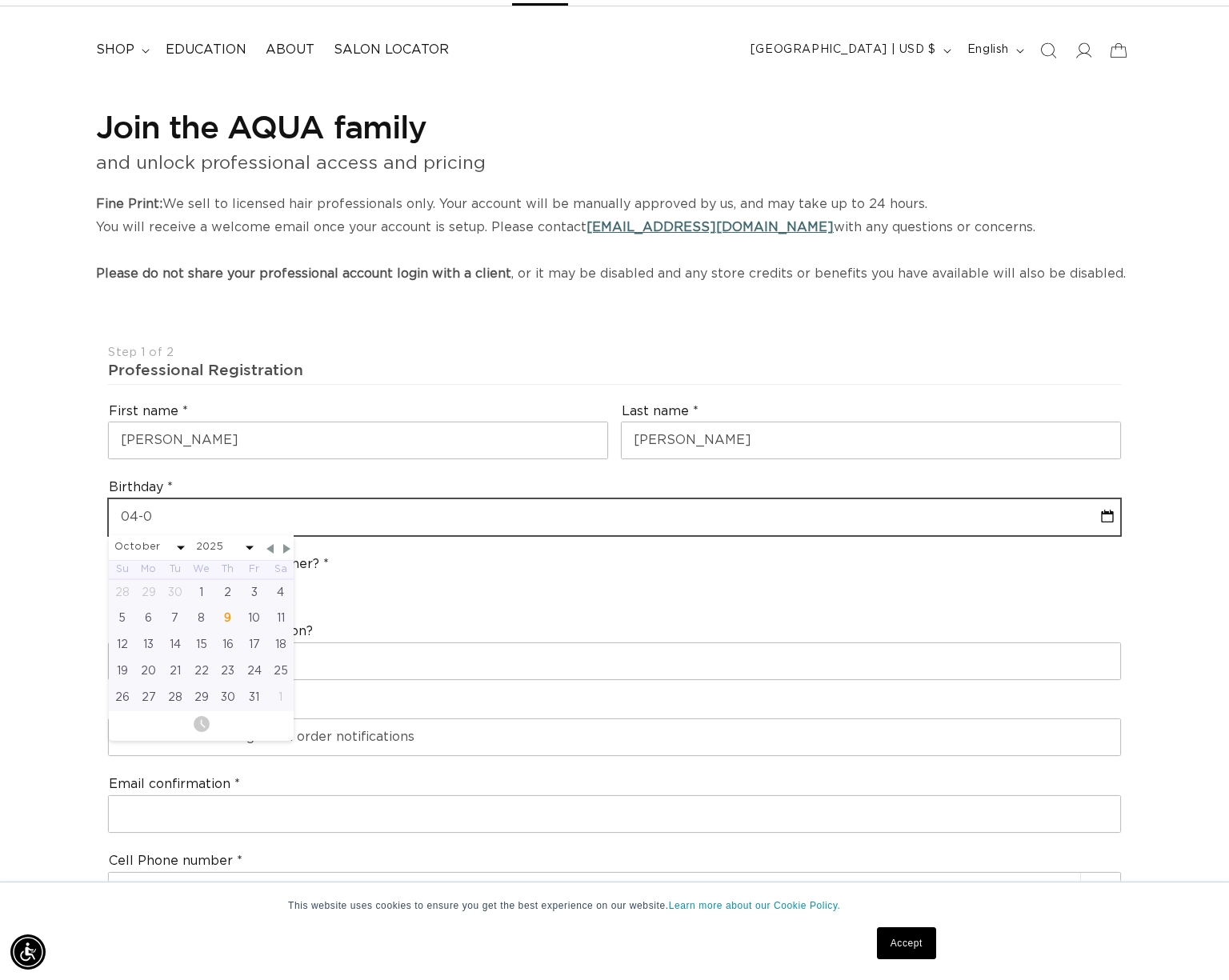
select select "9"
select select "2025"
type input "04-01"
select select "9"
select select "2025"
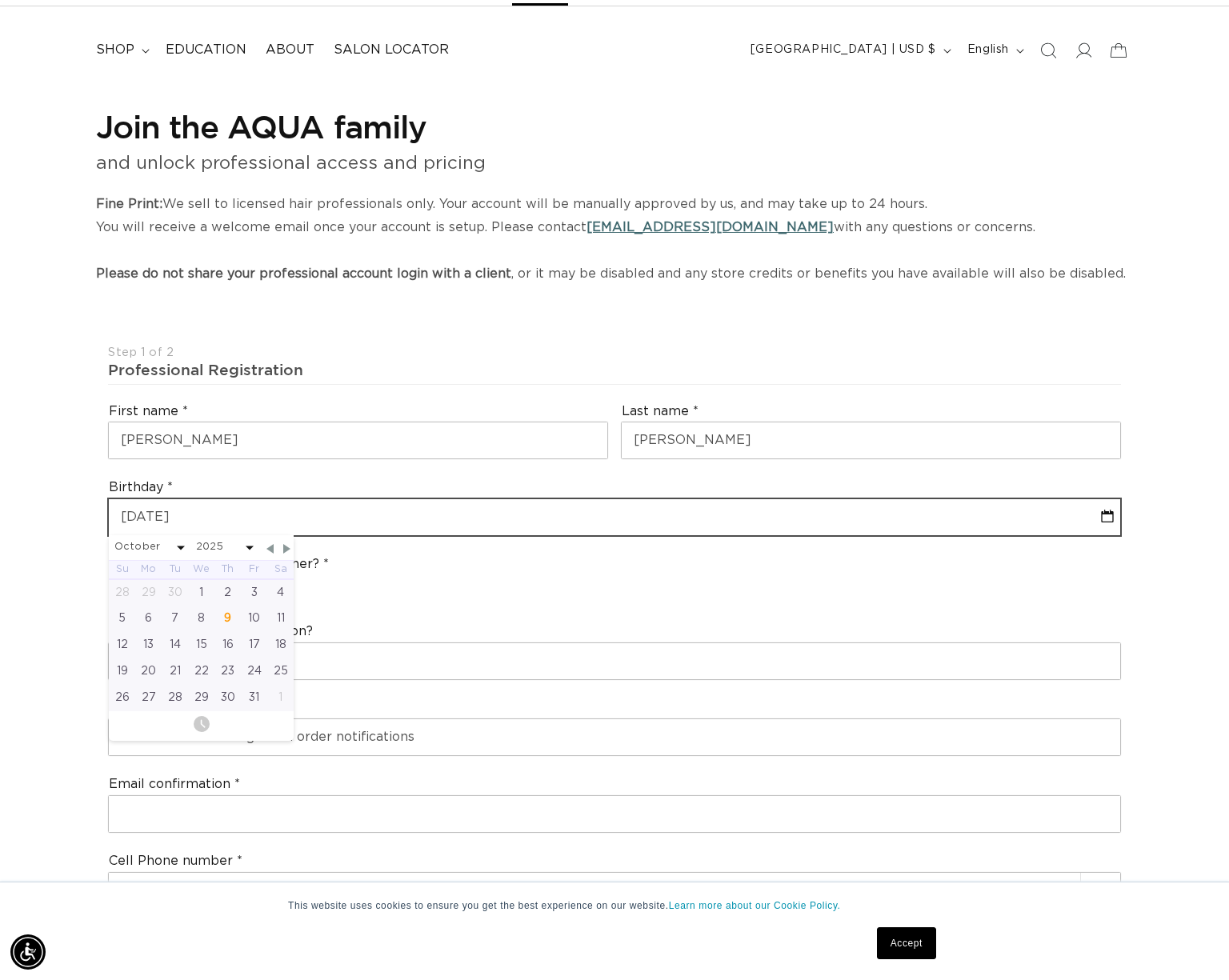
type input "04-01-199"
select select "9"
select select "2025"
type input "04-01-1998"
select select "3"
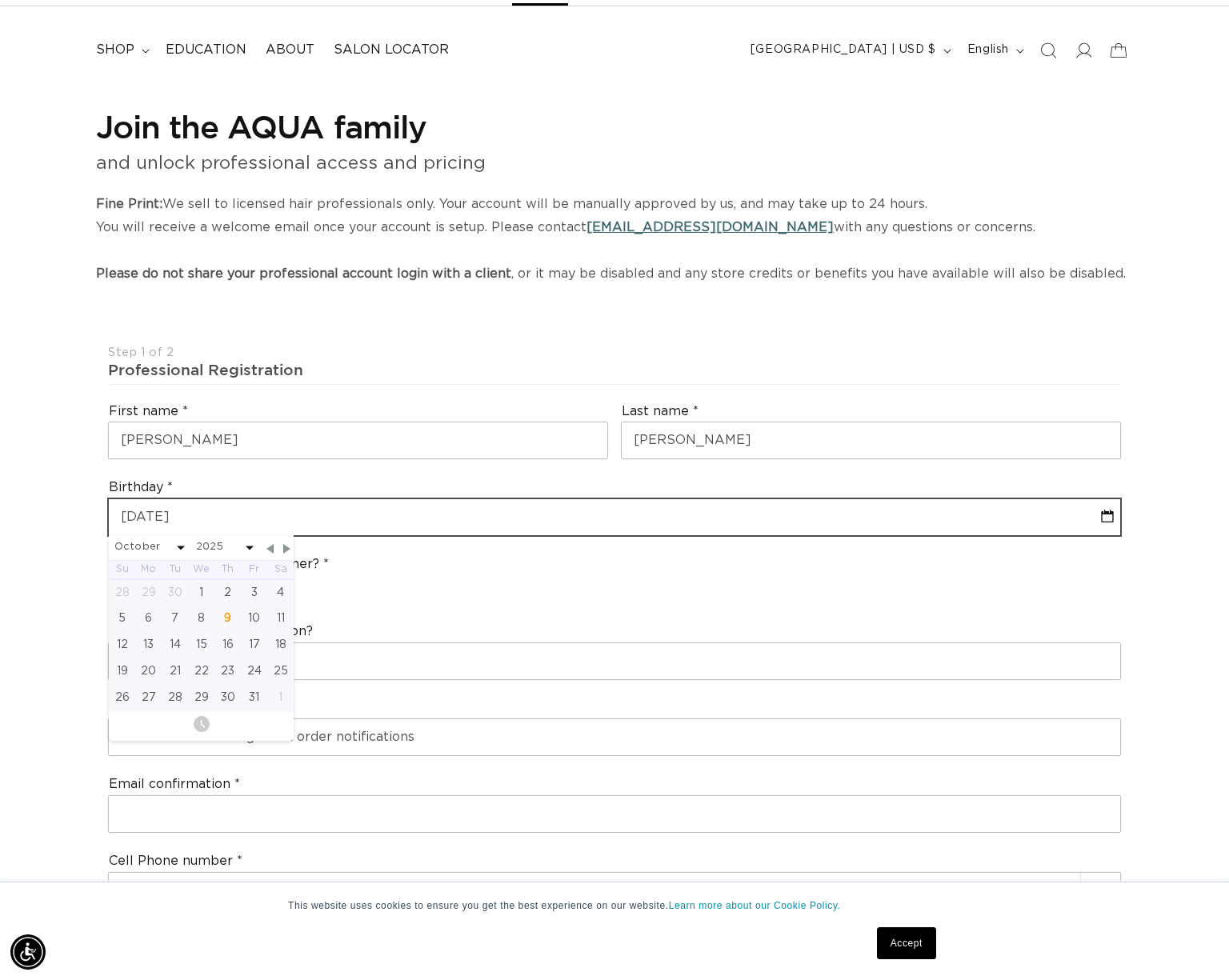
select select "1998"
type input "04-01-1998"
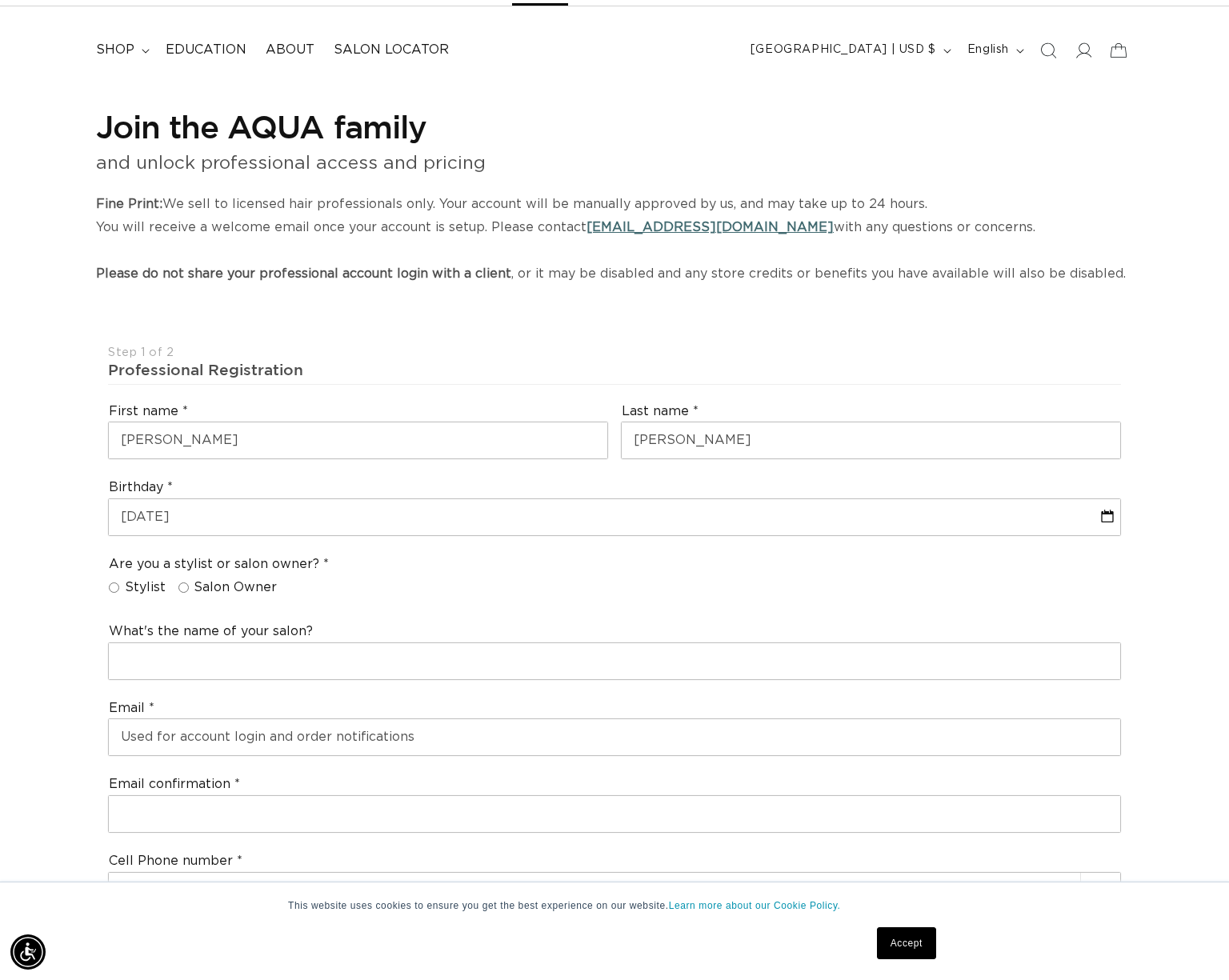
click at [397, 579] on div "Are you a stylist or salon owner? Stylist Salon Owner" at bounding box center [614, 579] width 1025 height 61
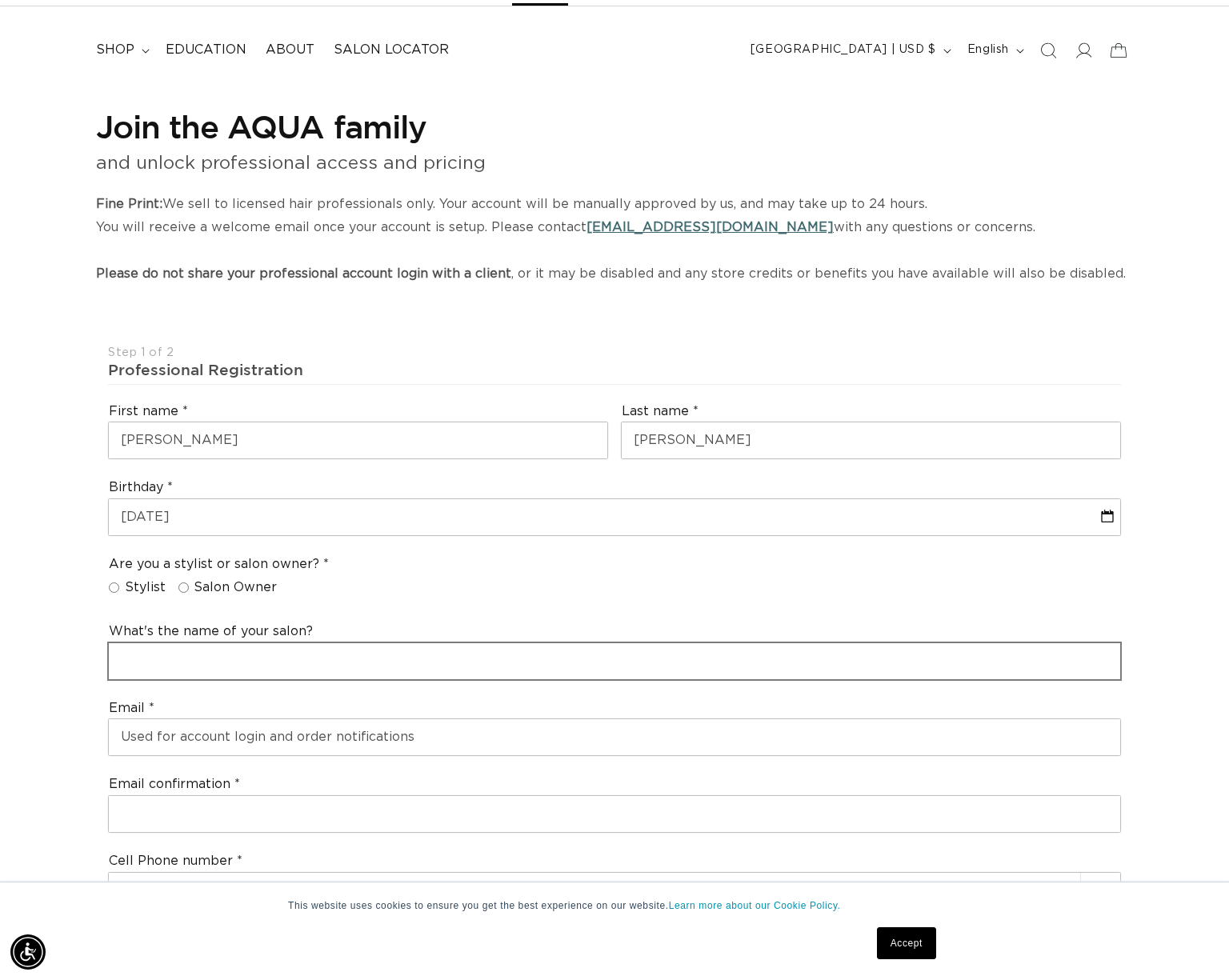
scroll to position [0, 1115]
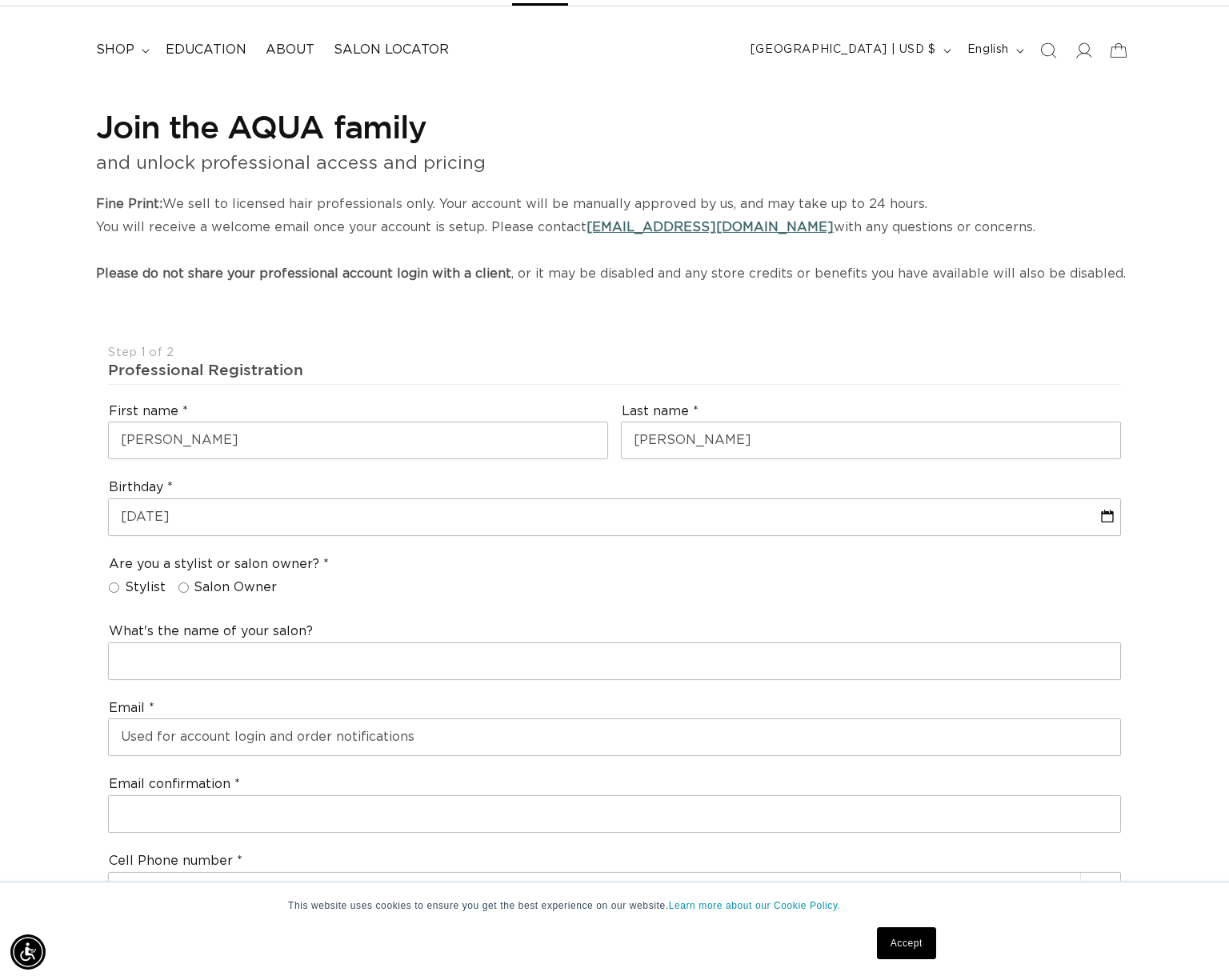
click at [183, 590] on input "Salon Owner" at bounding box center [183, 588] width 10 height 10
radio input "true"
click at [109, 590] on input "Stylist" at bounding box center [114, 588] width 10 height 10
radio input "true"
click at [114, 589] on input "Stylist" at bounding box center [114, 588] width 10 height 10
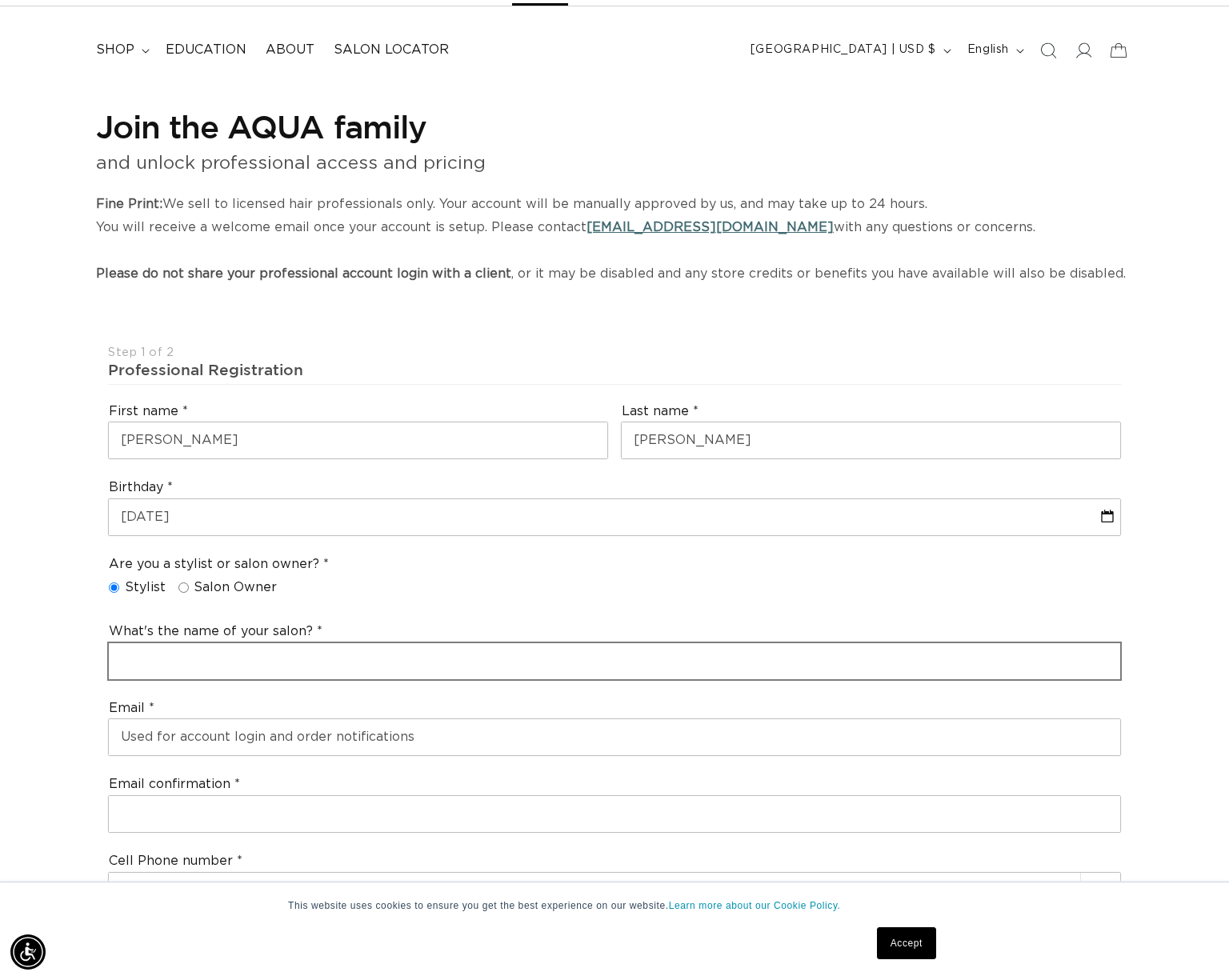
scroll to position [0, 2231]
click at [182, 661] on input "text" at bounding box center [615, 661] width 1012 height 36
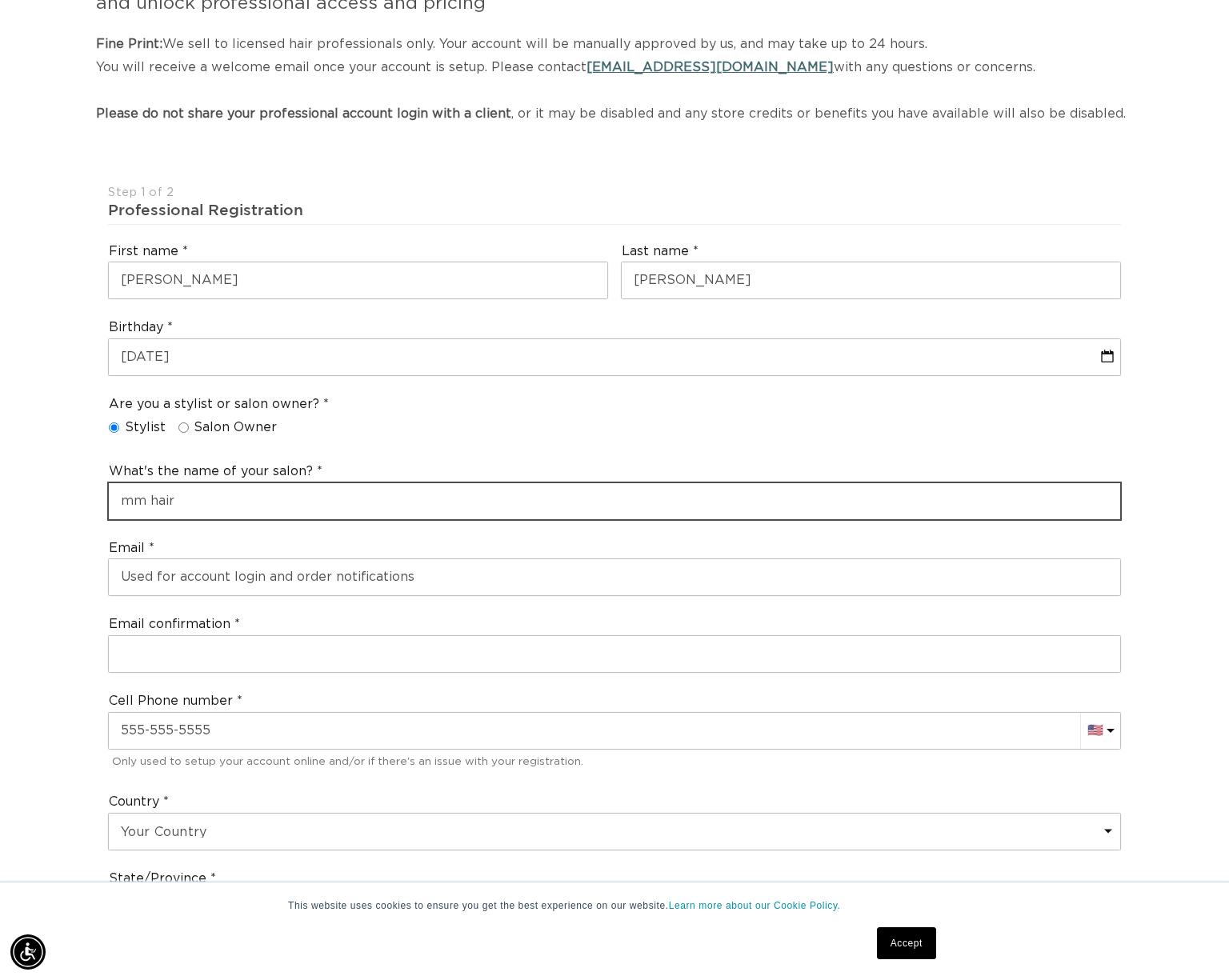
scroll to position [0, 1115]
type input "mm hair"
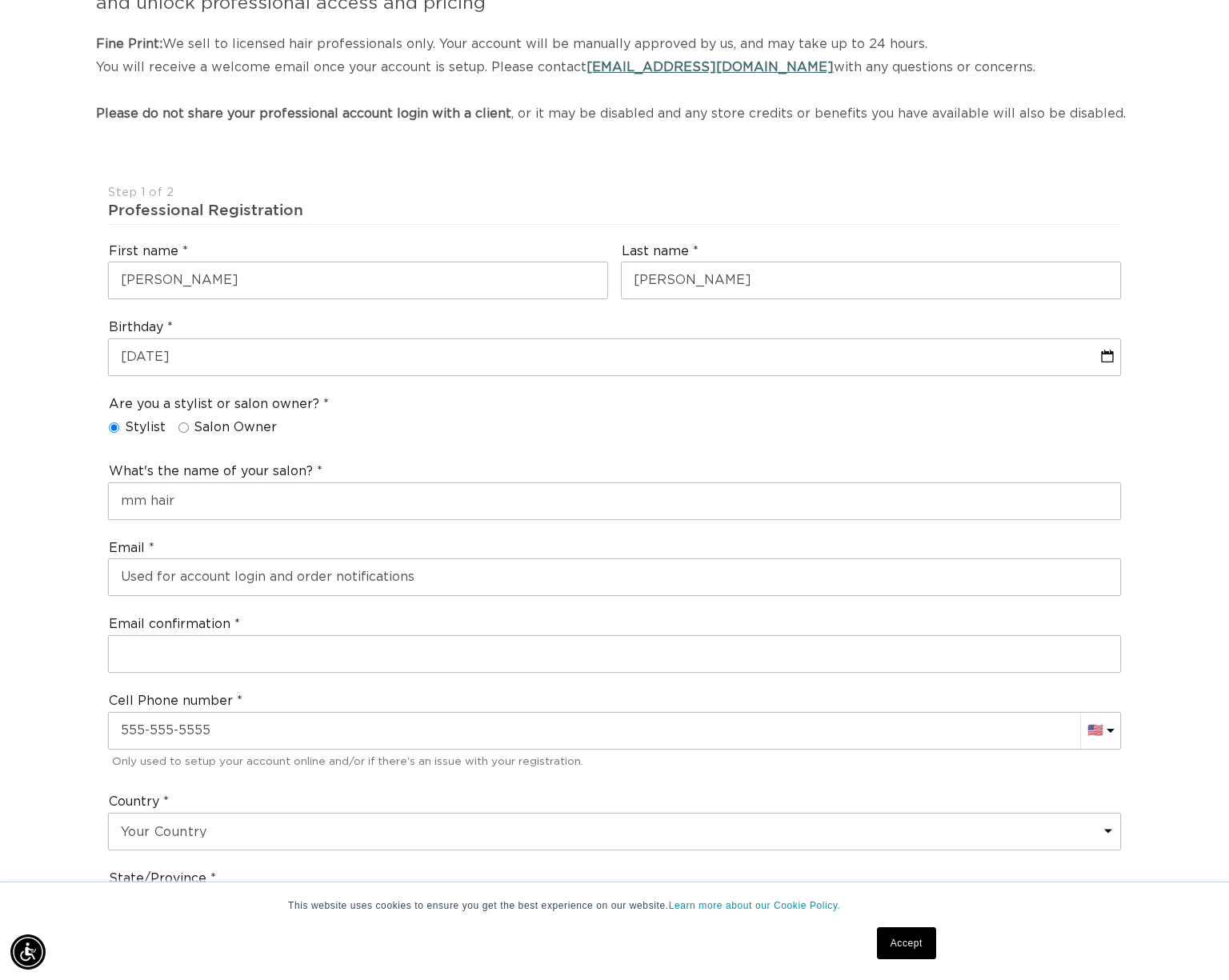
click at [299, 604] on div "Email" at bounding box center [614, 568] width 1025 height 77
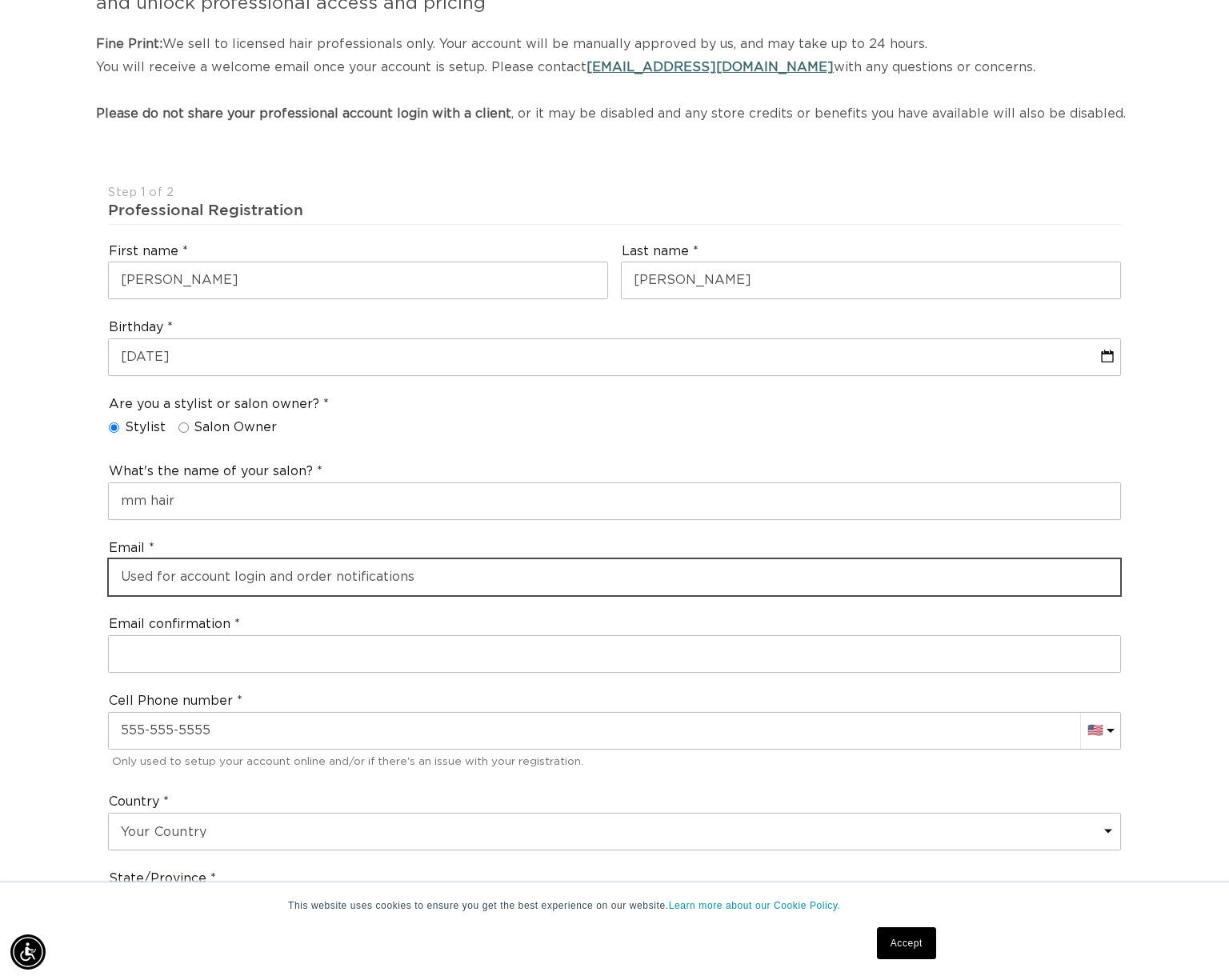
click at [285, 593] on input "email" at bounding box center [615, 576] width 1012 height 36
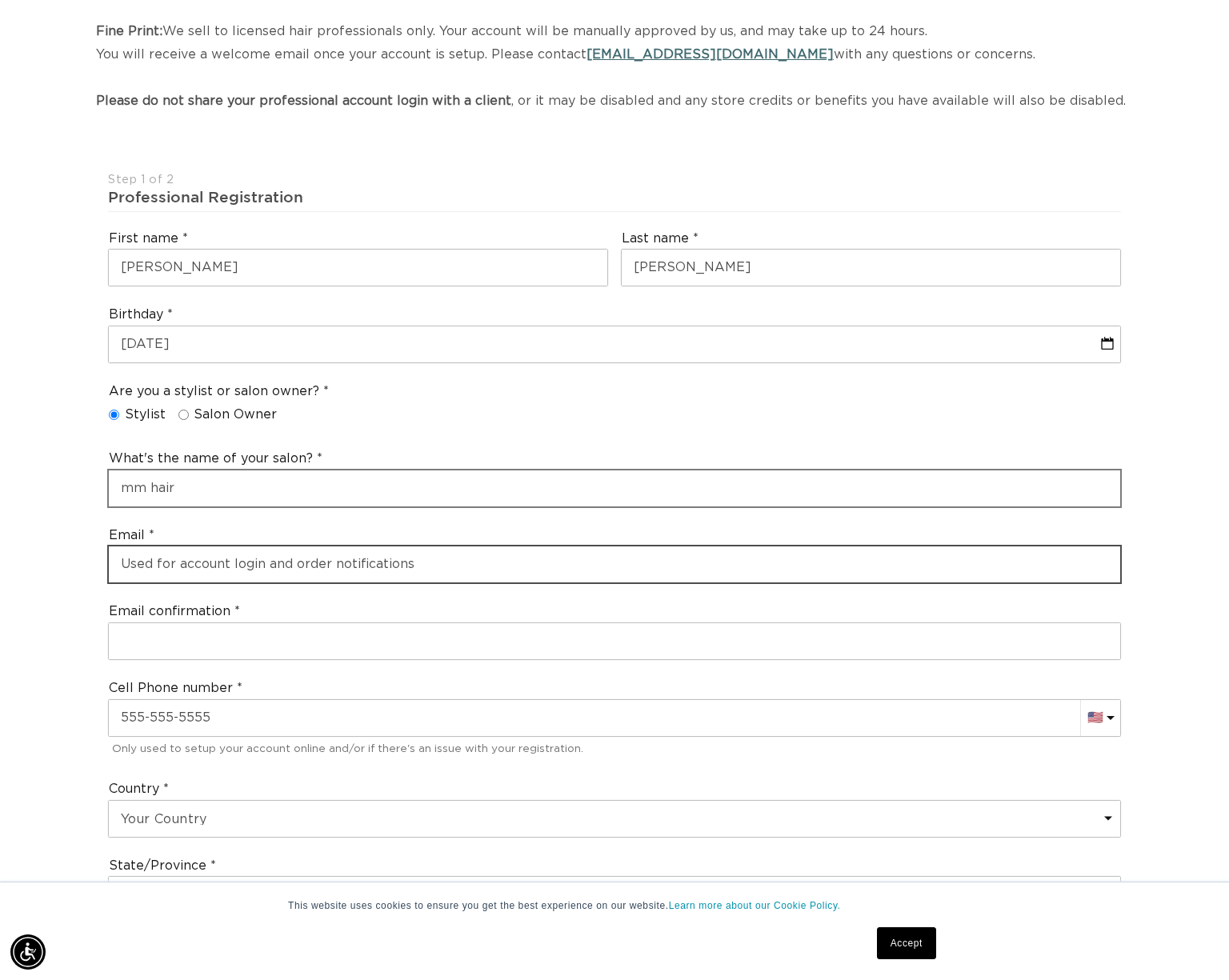
scroll to position [240, 0]
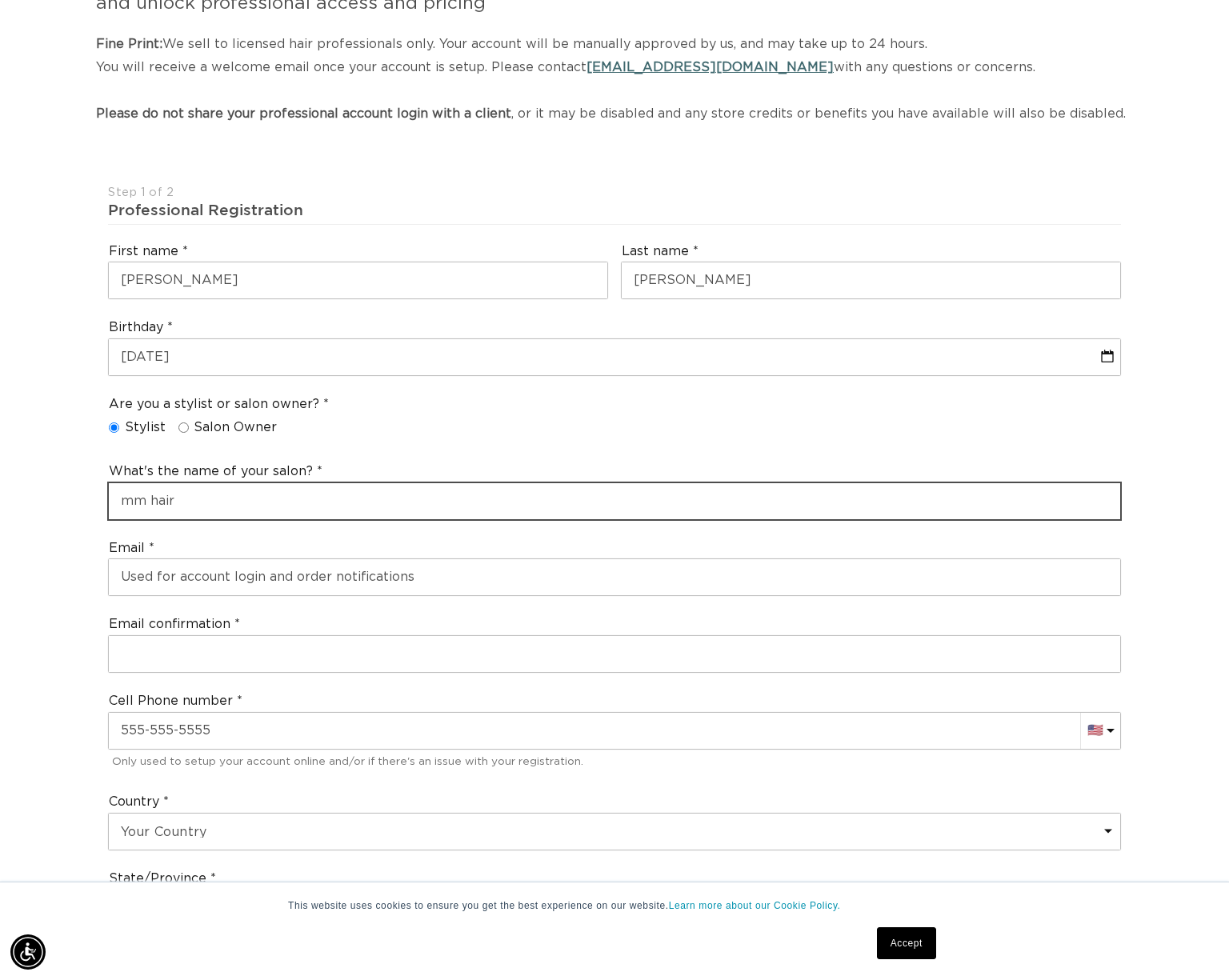
click at [186, 513] on input "mm hair" at bounding box center [615, 500] width 1012 height 36
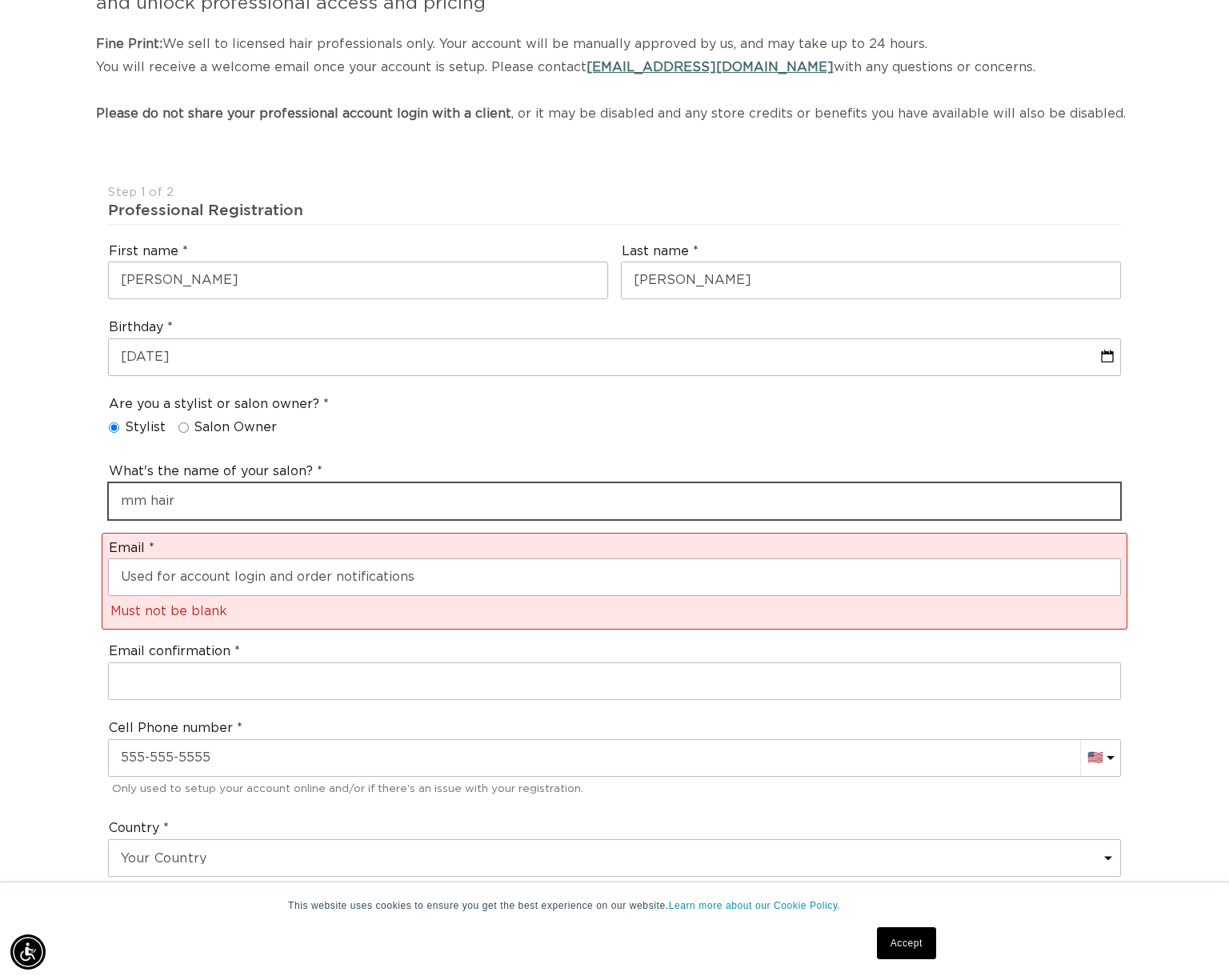
scroll to position [0, 1115]
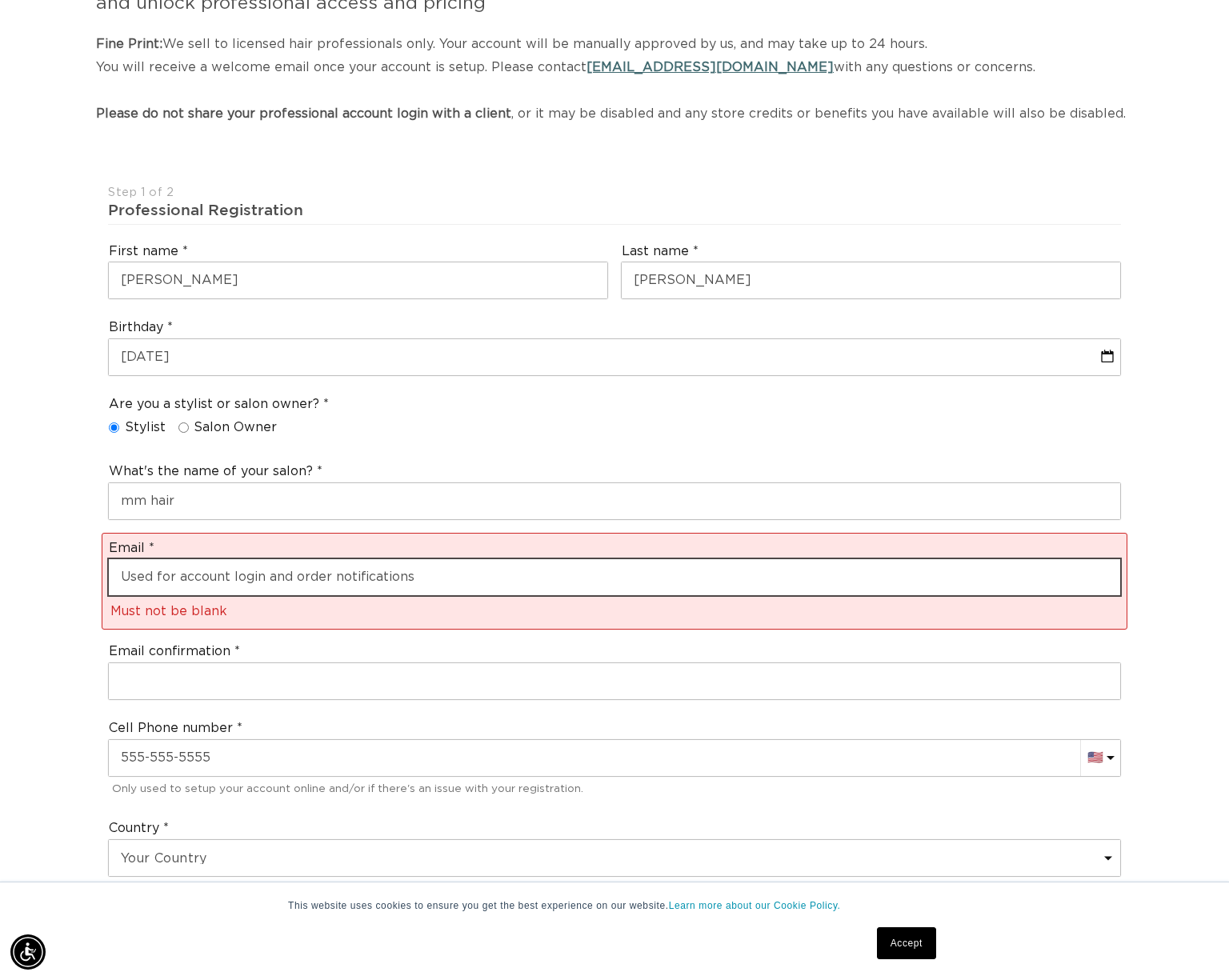
click at [196, 564] on input "email" at bounding box center [615, 576] width 1012 height 36
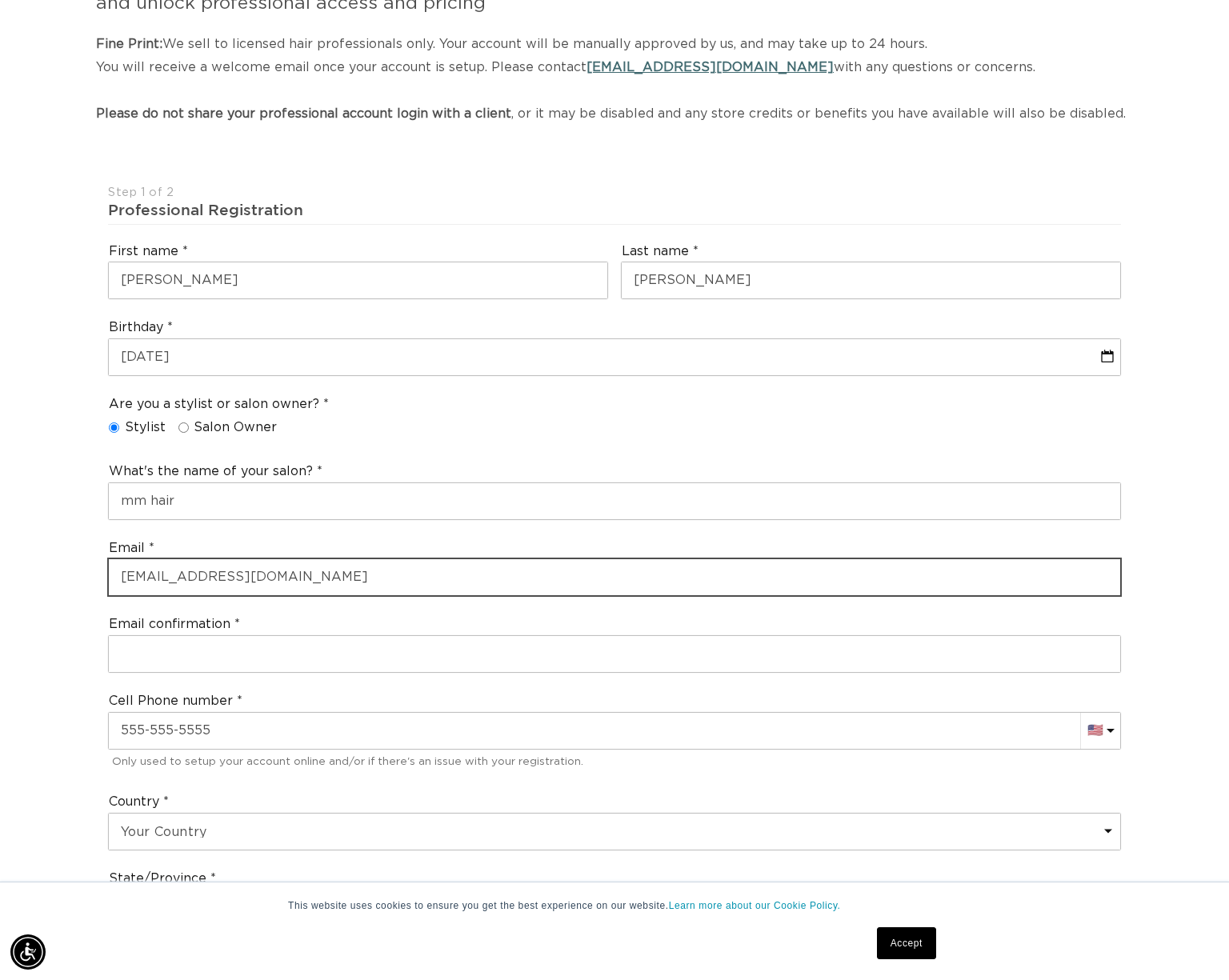
scroll to position [0, 0]
type input "mbishop1811@gmail.com"
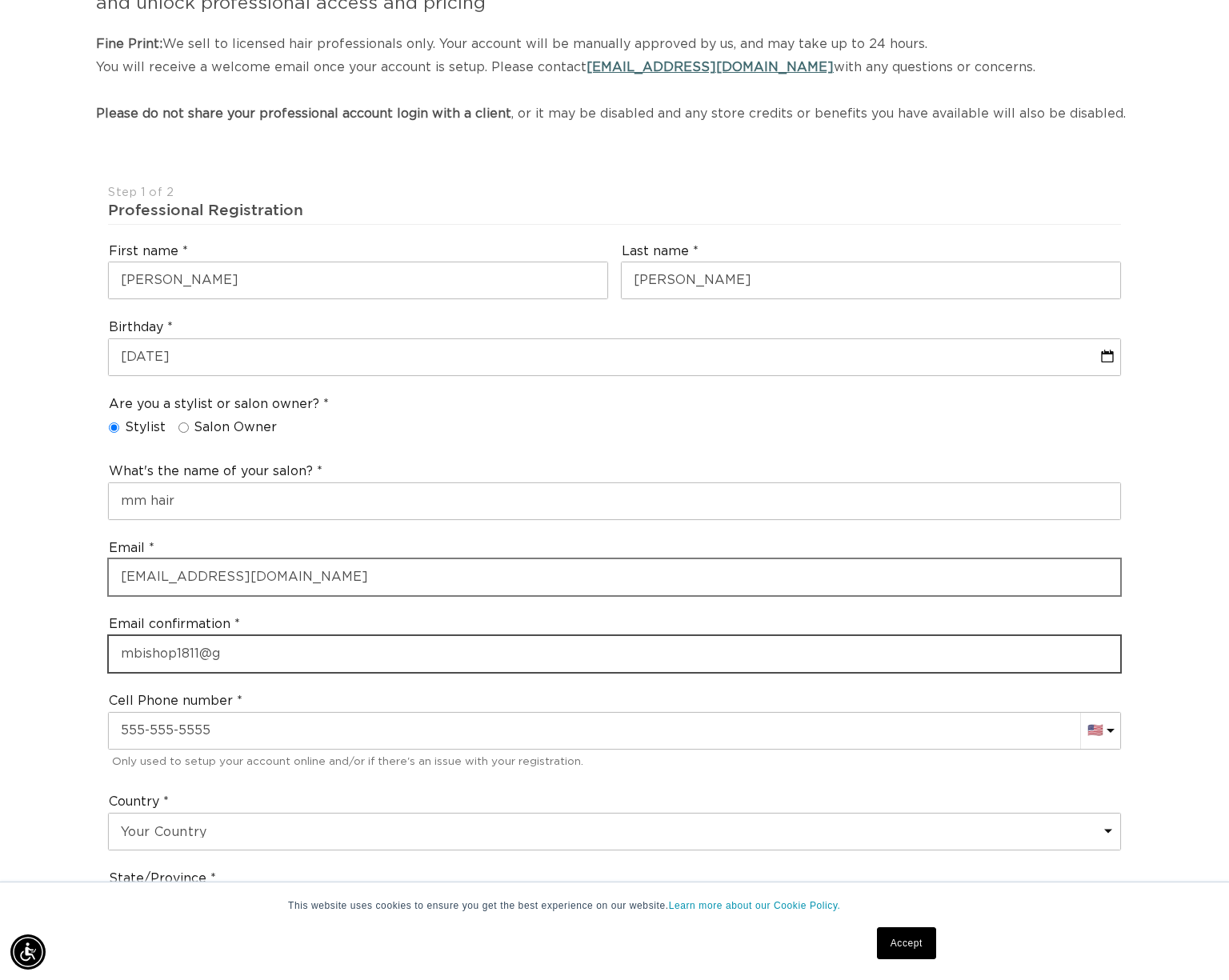
scroll to position [0, 1115]
type input "mbishop1811@gmail.com"
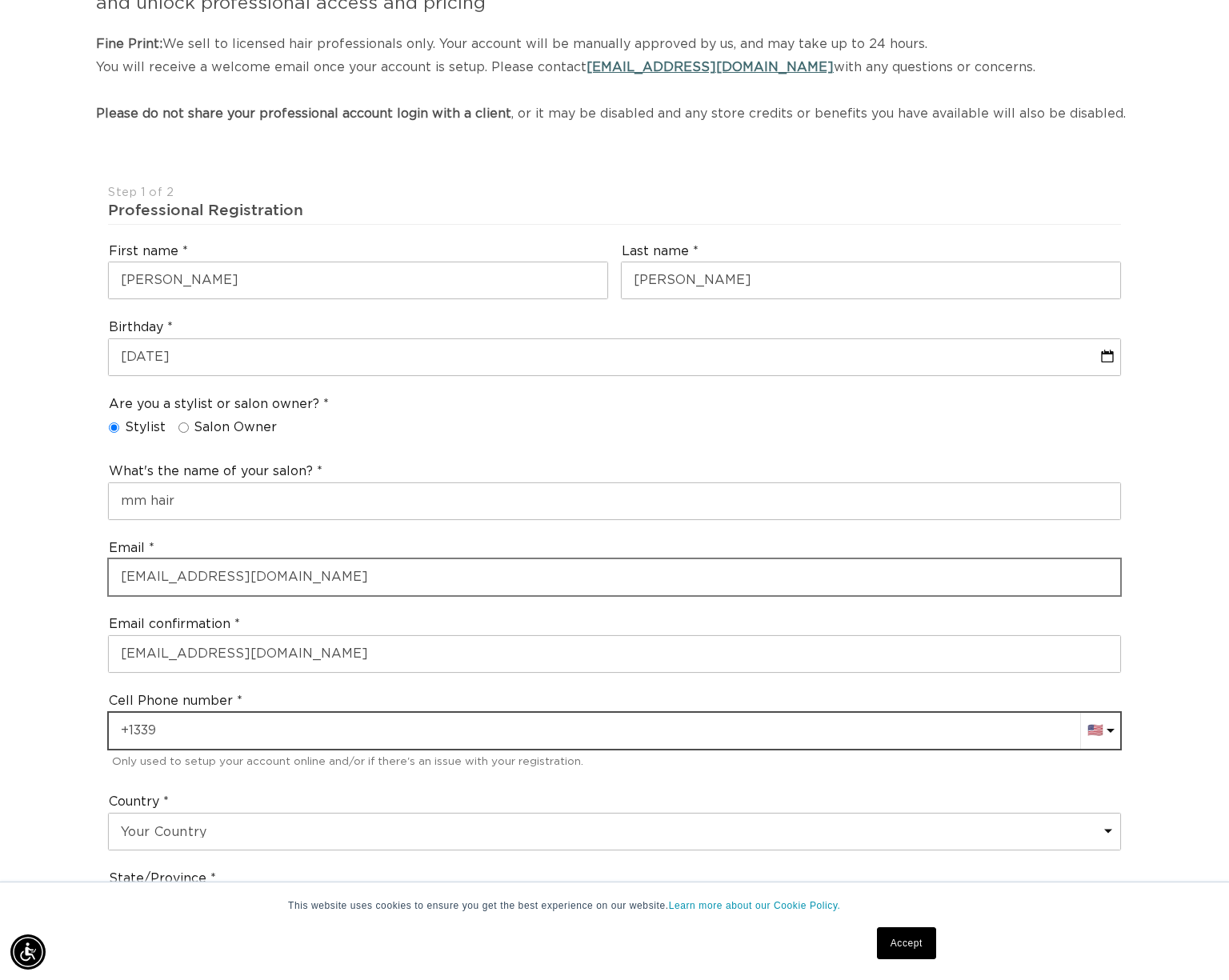
scroll to position [0, 2231]
type input "+1 339 227 3733"
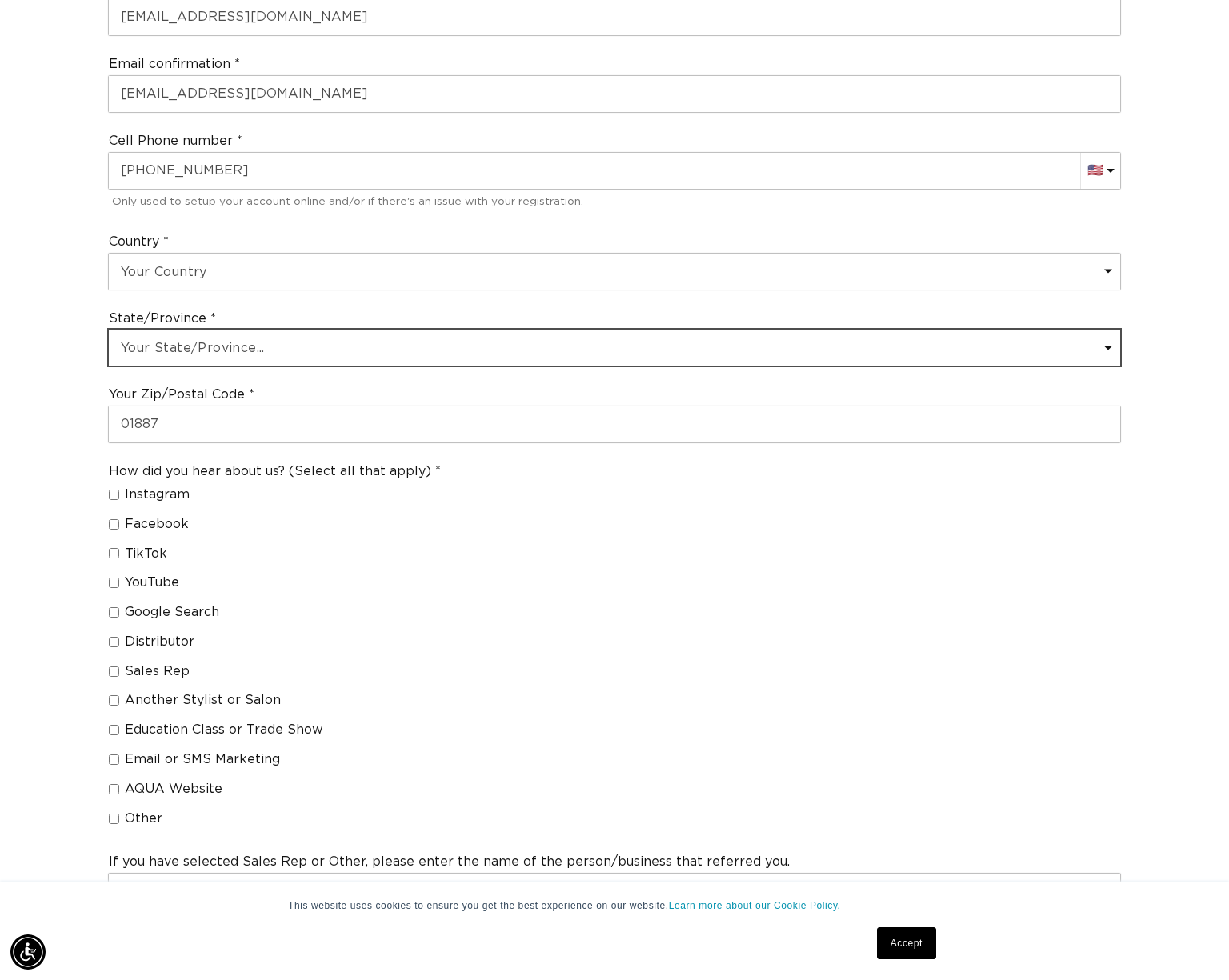
scroll to position [0, 1115]
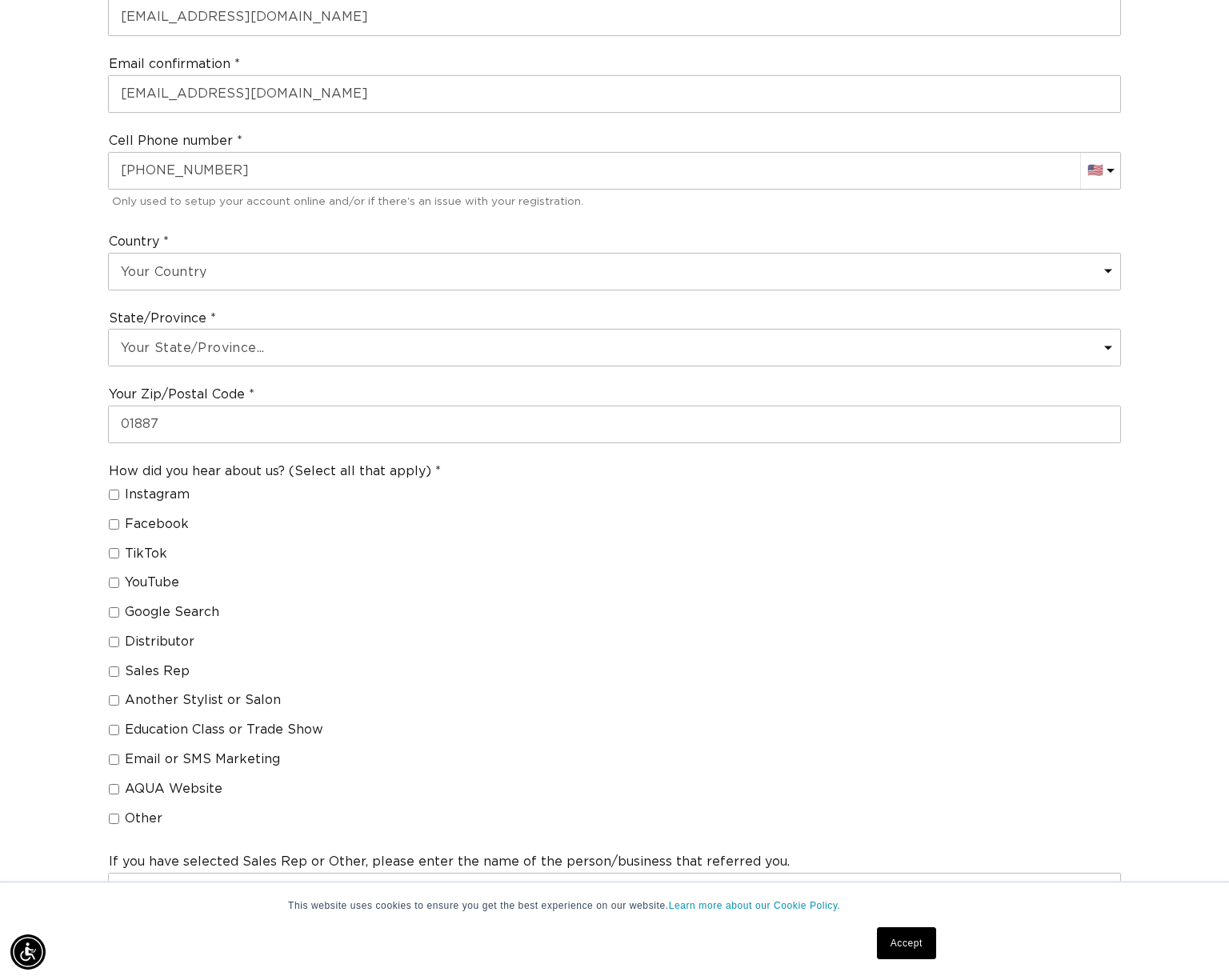
click at [148, 792] on span "AQUA Website" at bounding box center [174, 789] width 98 height 17
click at [120, 792] on input "AQUA Website" at bounding box center [114, 790] width 10 height 10
checkbox input "true"
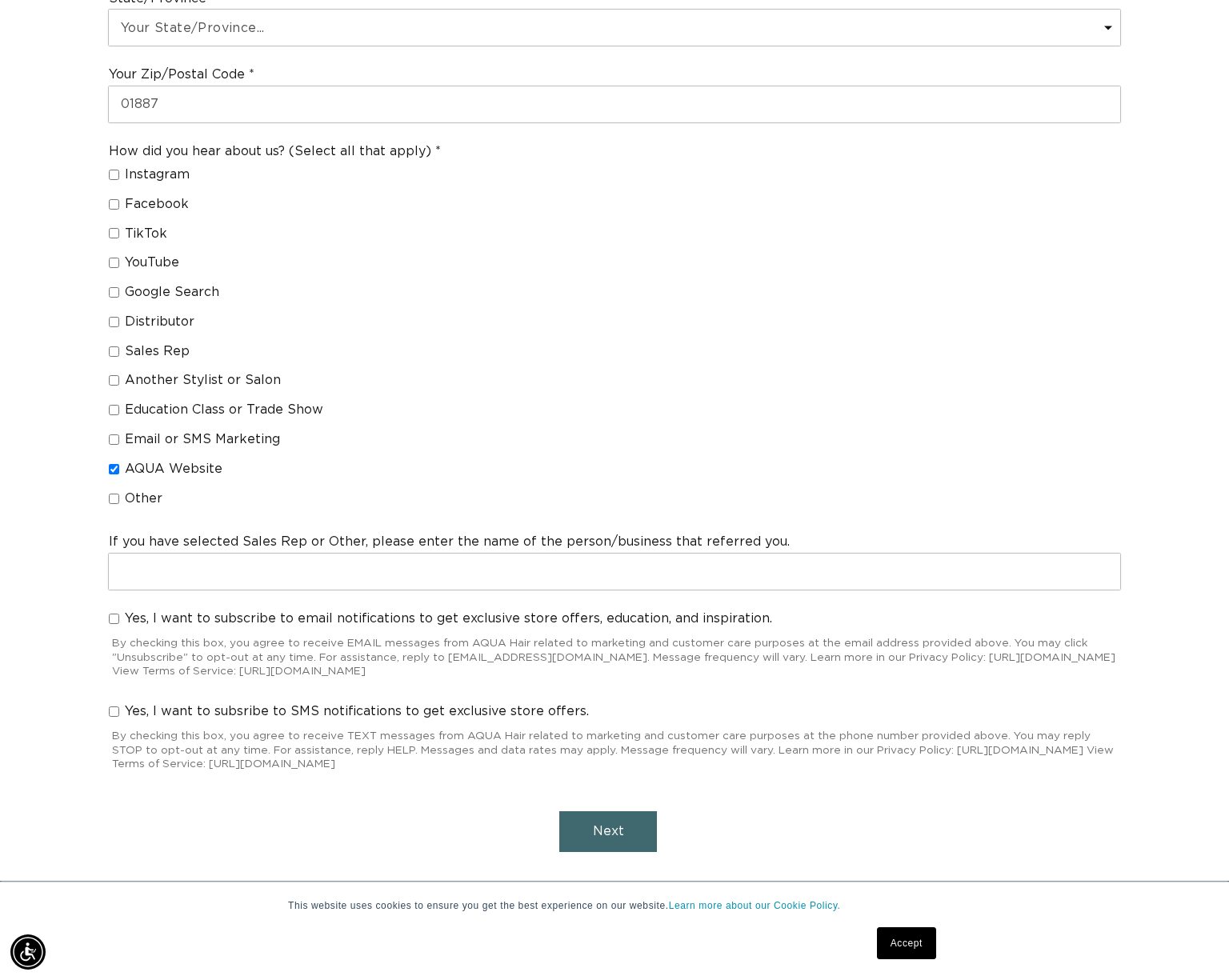
scroll to position [0, 2231]
drag, startPoint x: 108, startPoint y: 715, endPoint x: 150, endPoint y: 718, distance: 42.1
click at [109, 715] on div "Yes, I want to subsribe to SMS notifications to get exclusive store offers. By …" at bounding box center [614, 739] width 1025 height 86
click at [596, 835] on span "Next" at bounding box center [609, 832] width 31 height 13
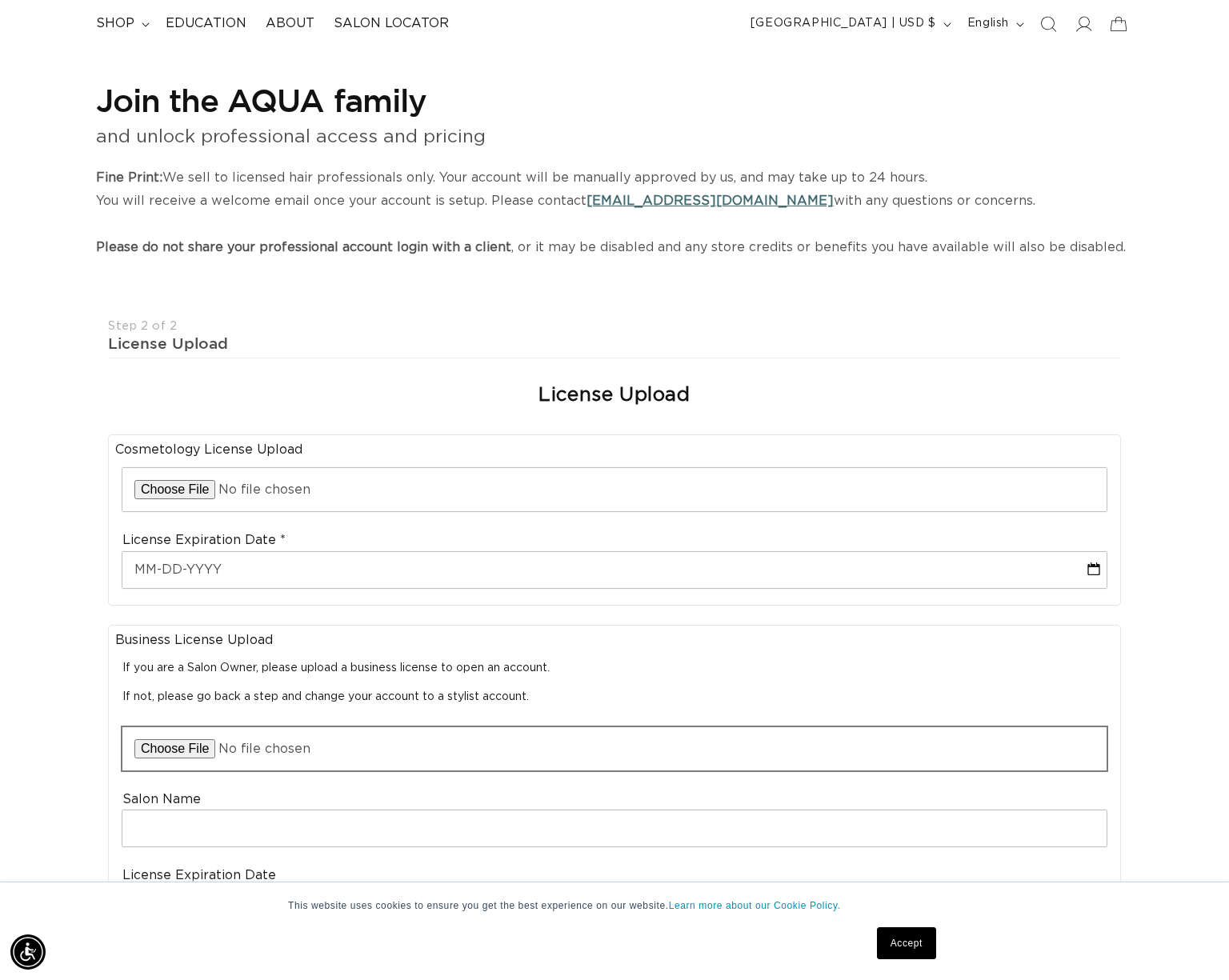
scroll to position [0, 0]
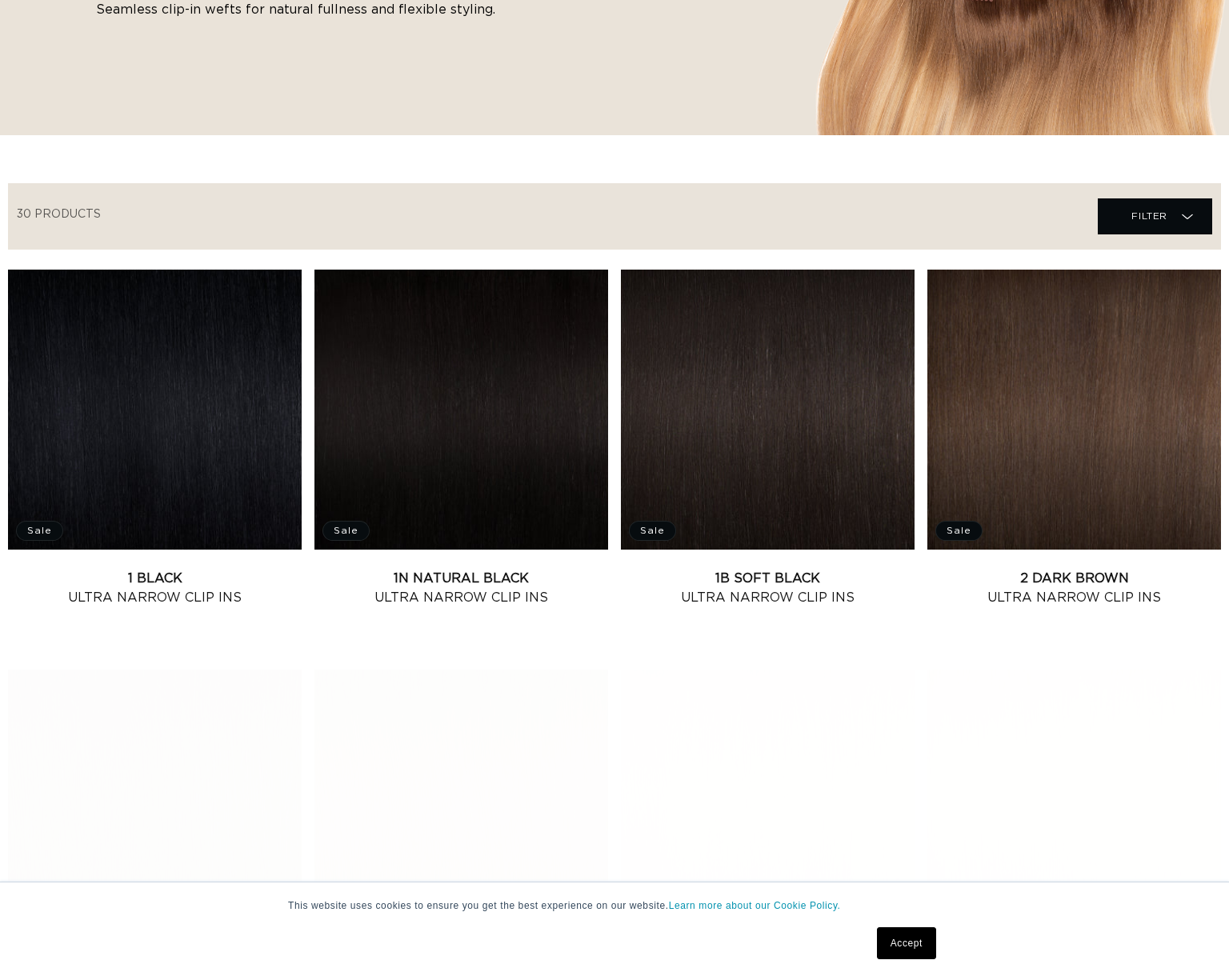
scroll to position [400, 0]
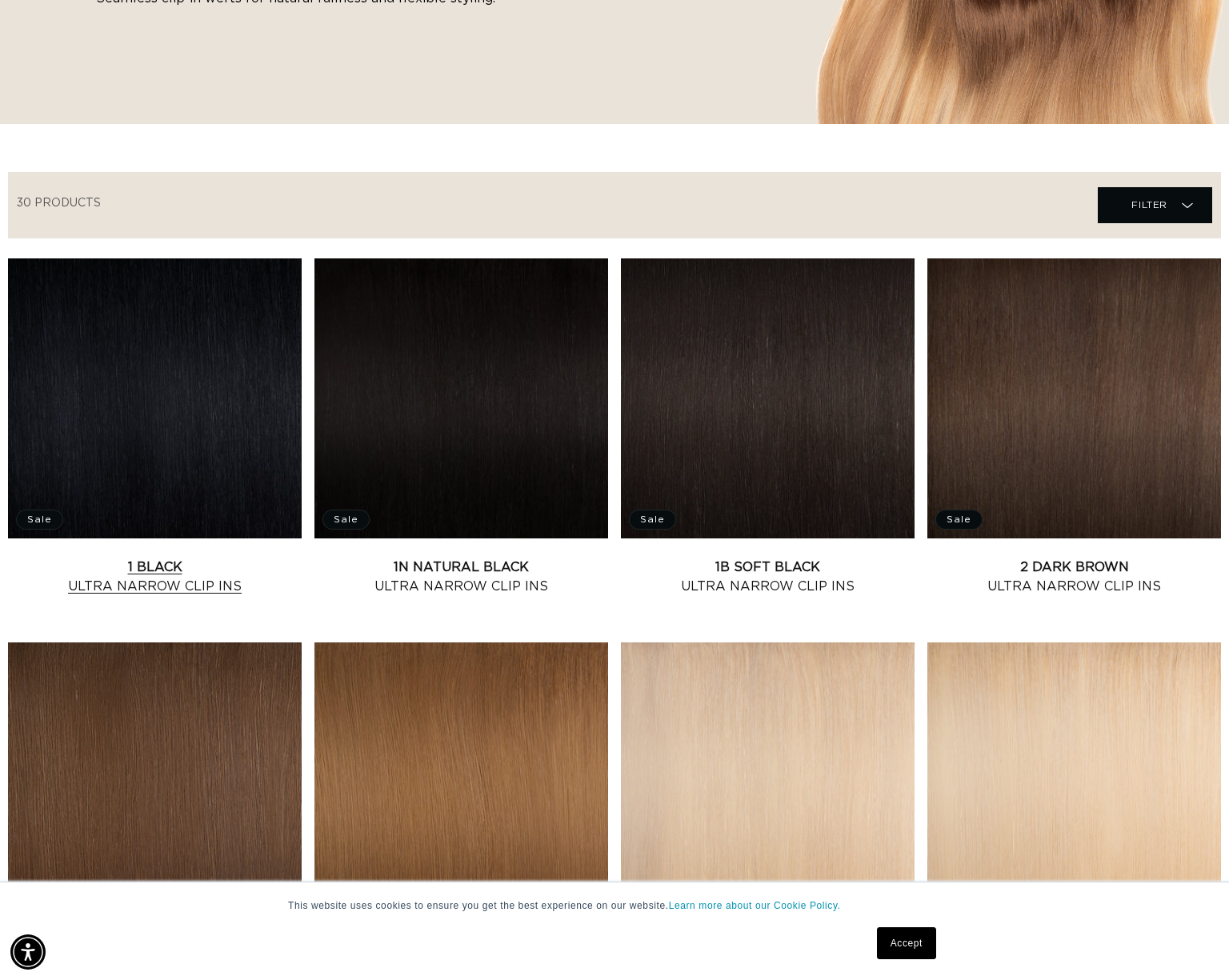
click at [197, 558] on link "1 Black Ultra Narrow Clip Ins" at bounding box center [155, 577] width 293 height 38
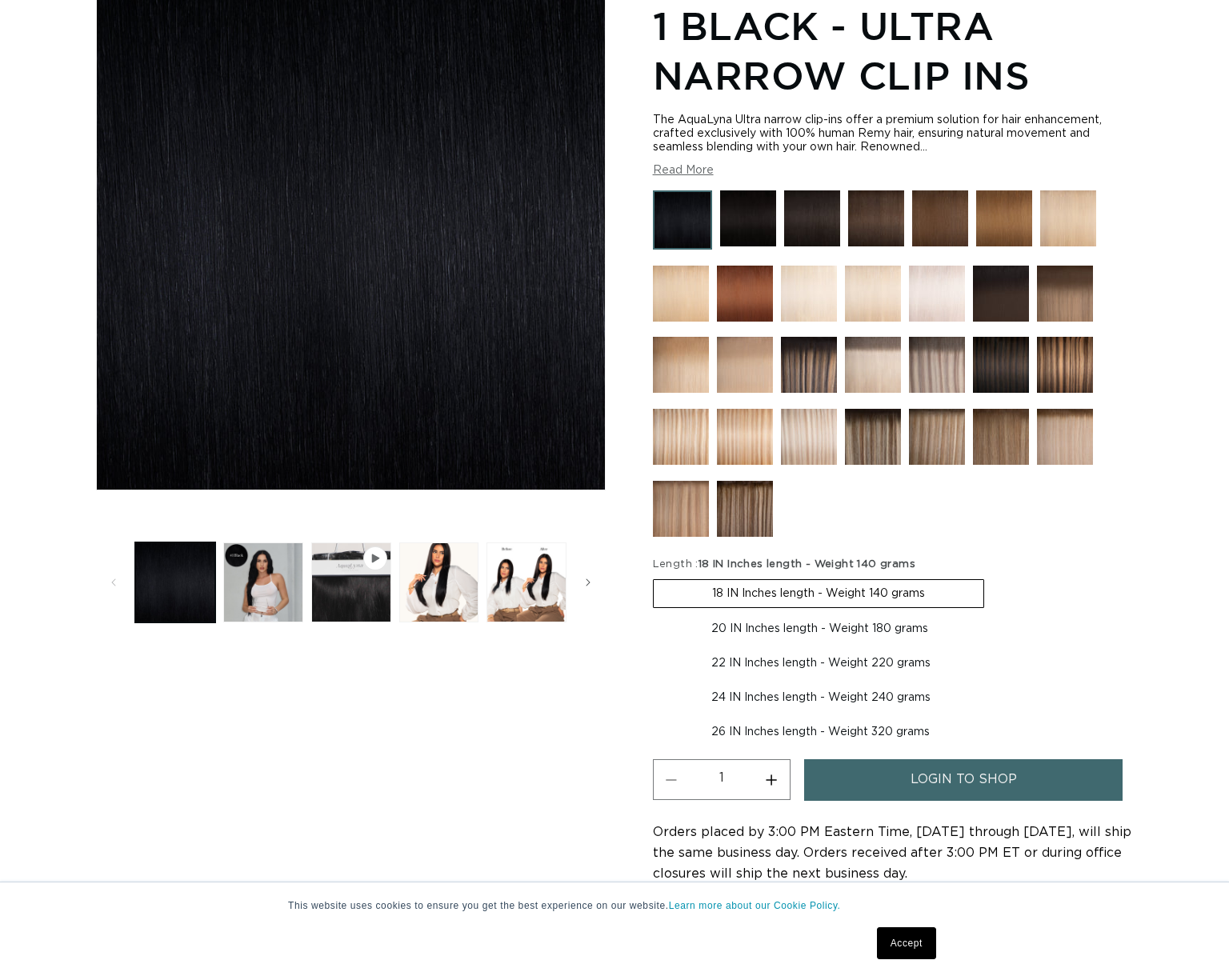
click at [785, 623] on label "20 IN Inches length - Weight 180 grams Variant sold out or unavailable" at bounding box center [820, 629] width 334 height 27
click at [992, 577] on input "20 IN Inches length - Weight 180 grams Variant sold out or unavailable" at bounding box center [992, 576] width 1 height 1
radio input "true"
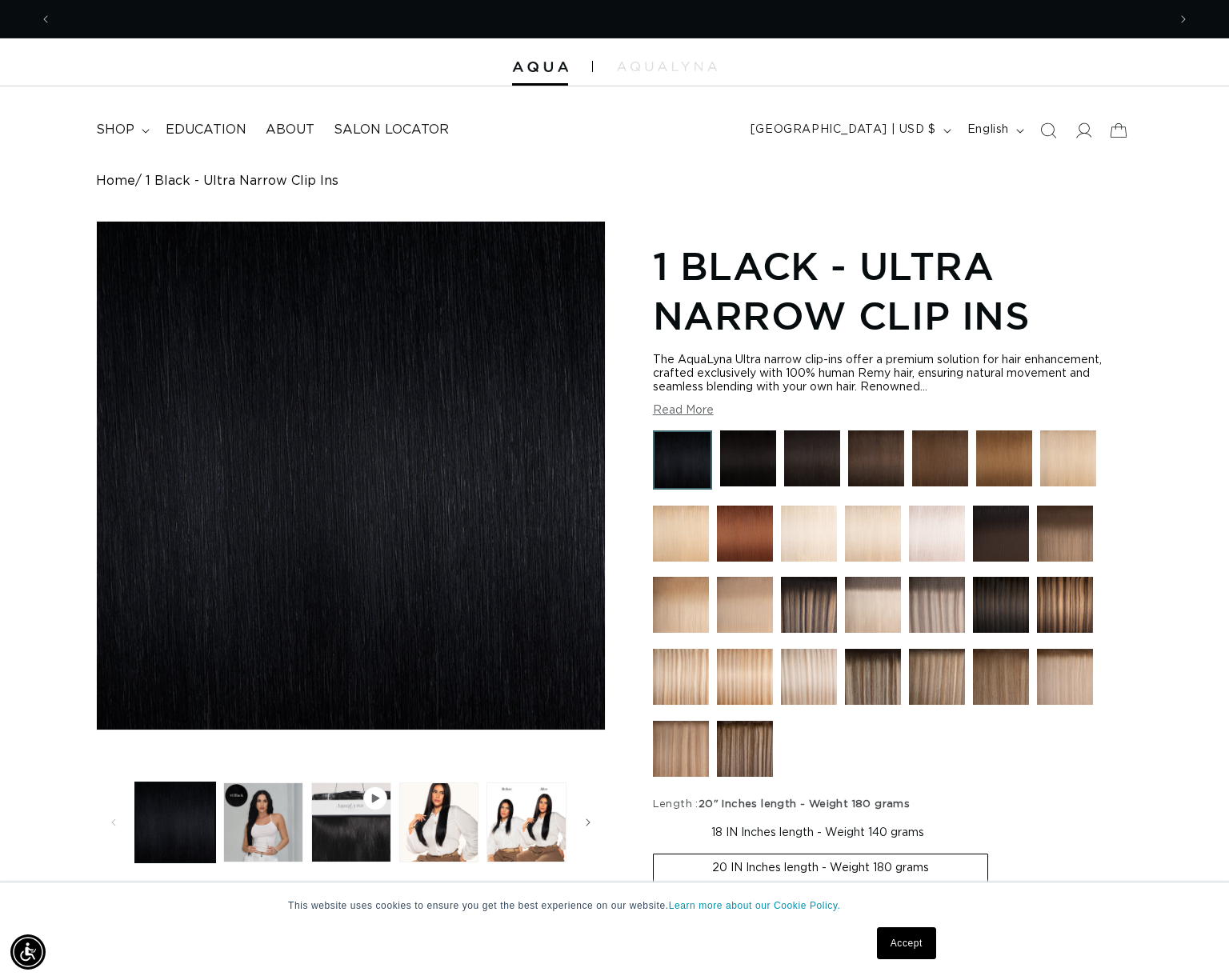
scroll to position [0, 1115]
click at [678, 75] on div at bounding box center [614, 62] width 1229 height 48
click at [678, 72] on div at bounding box center [614, 62] width 1229 height 48
click at [592, 63] on span at bounding box center [592, 66] width 1 height 11
click at [634, 67] on img at bounding box center [666, 66] width 100 height 10
